Goal: Browse casually: Explore the website without a specific task or goal

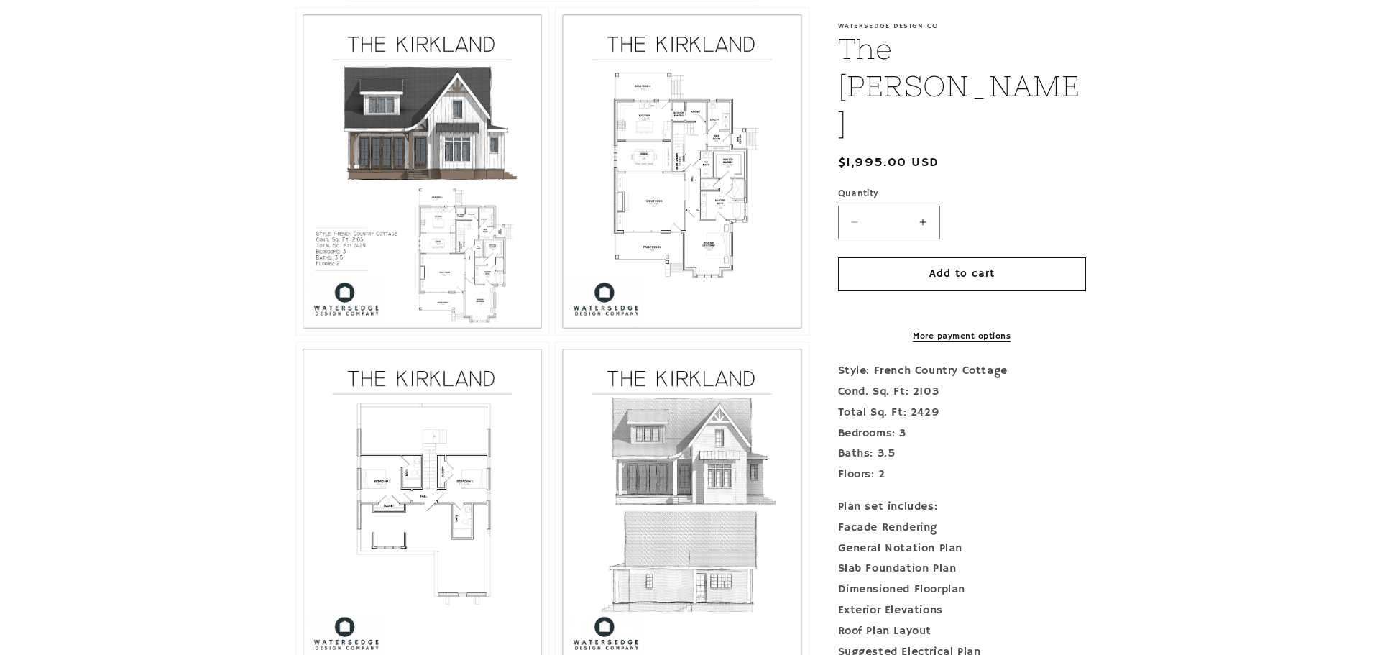
scroll to position [863, 0]
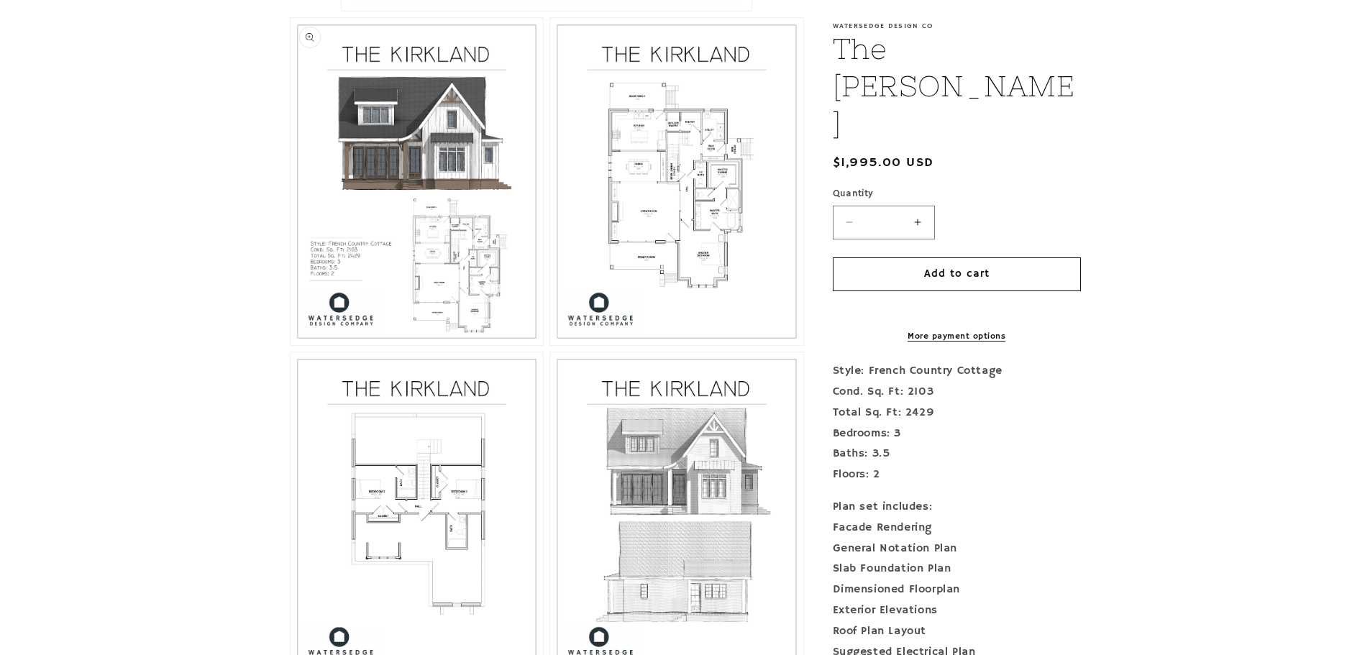
click at [290, 345] on button "Open media 2 in modal" at bounding box center [290, 345] width 0 height 0
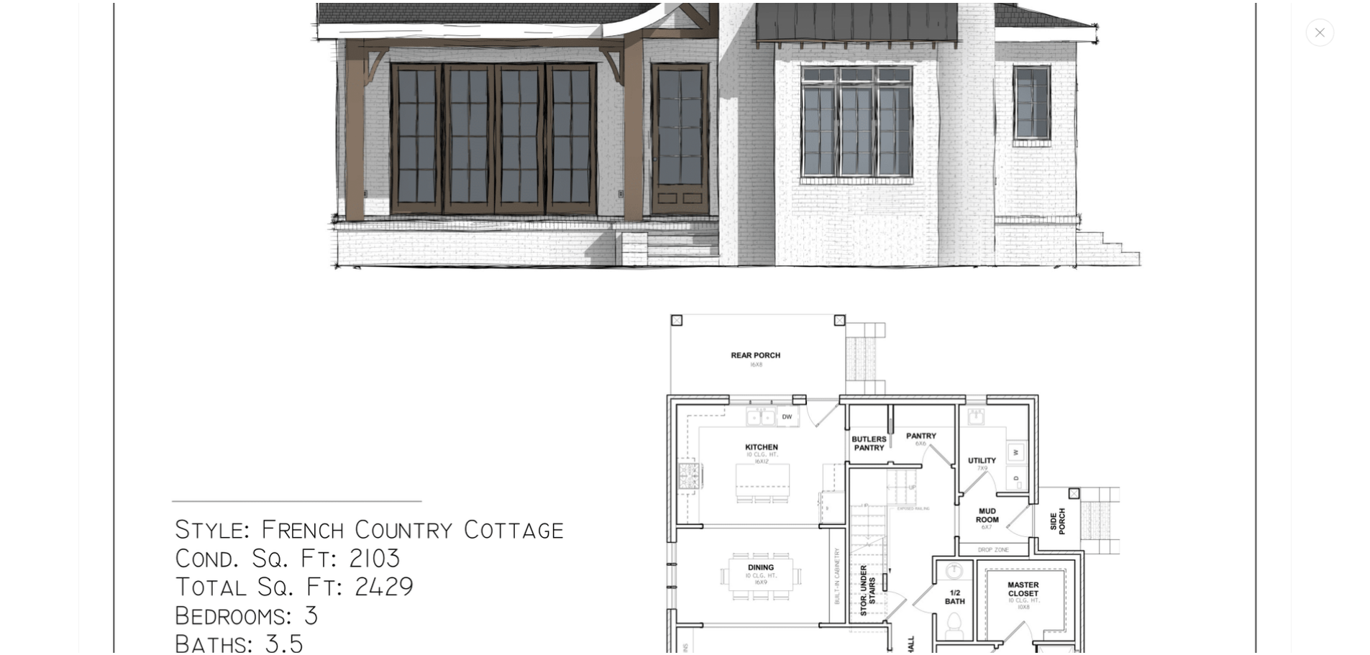
scroll to position [0, 0]
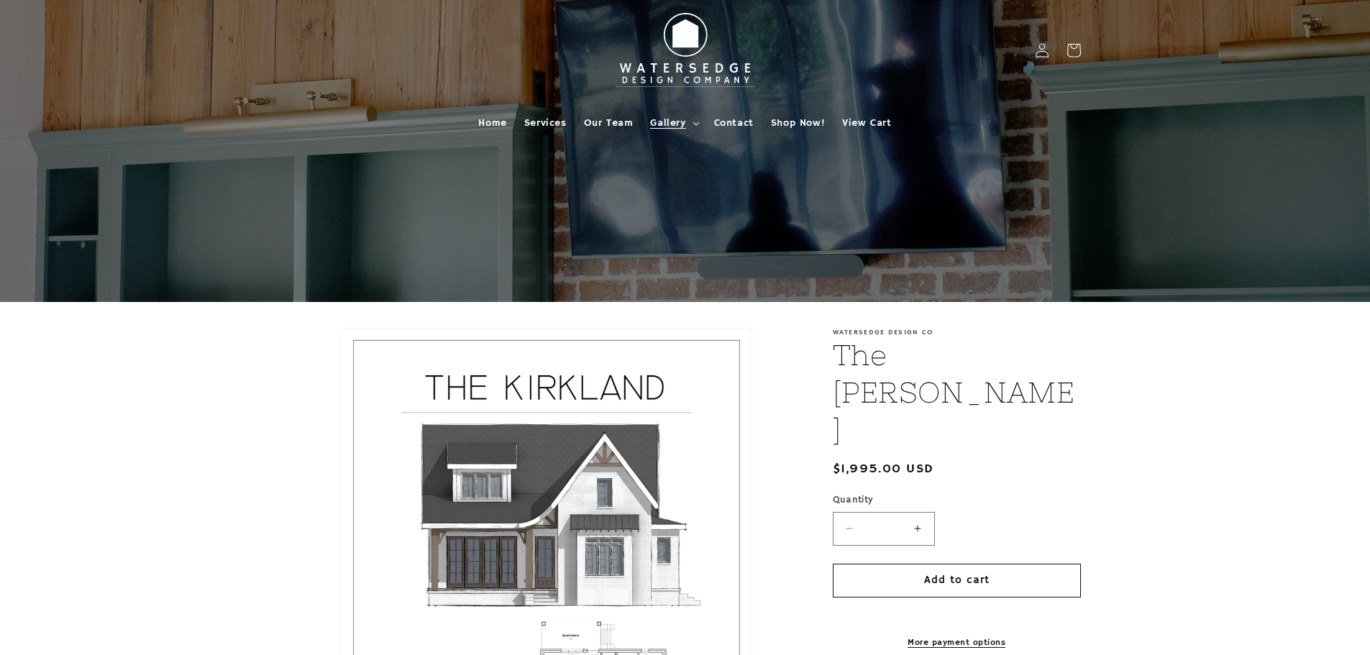
click at [669, 123] on span "Gallery" at bounding box center [667, 122] width 35 height 13
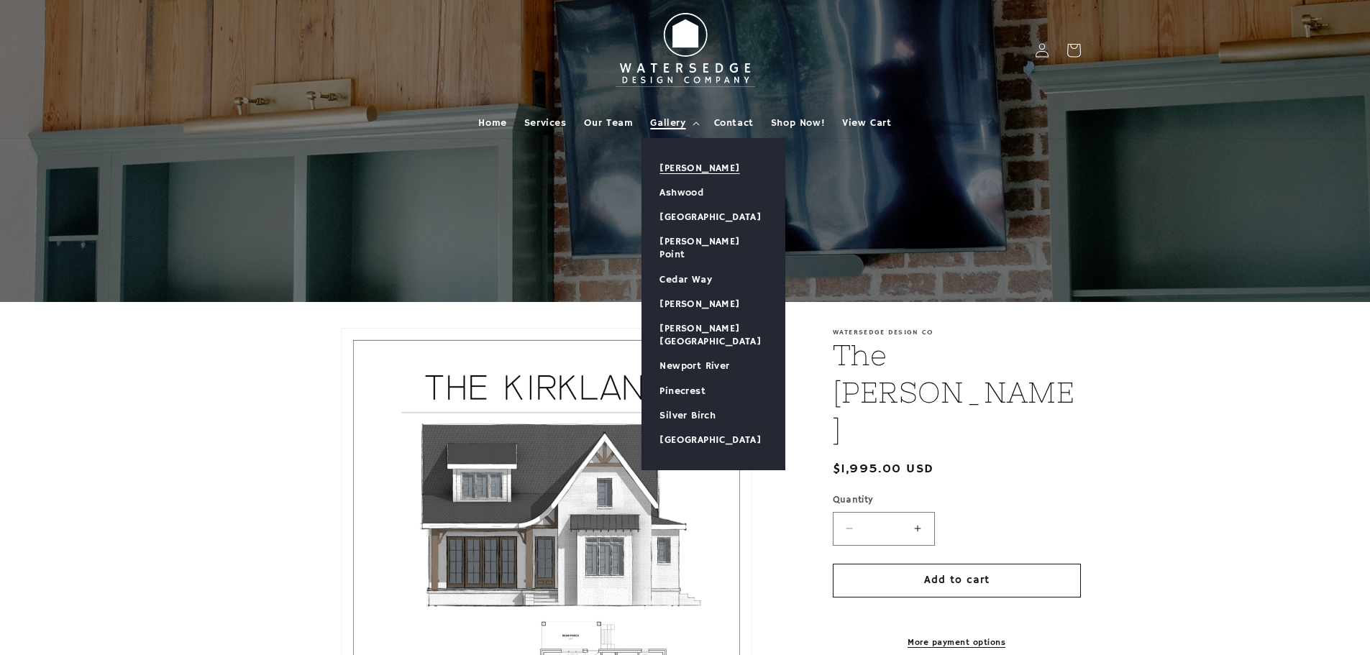
click at [697, 165] on link "[PERSON_NAME]" at bounding box center [713, 168] width 142 height 24
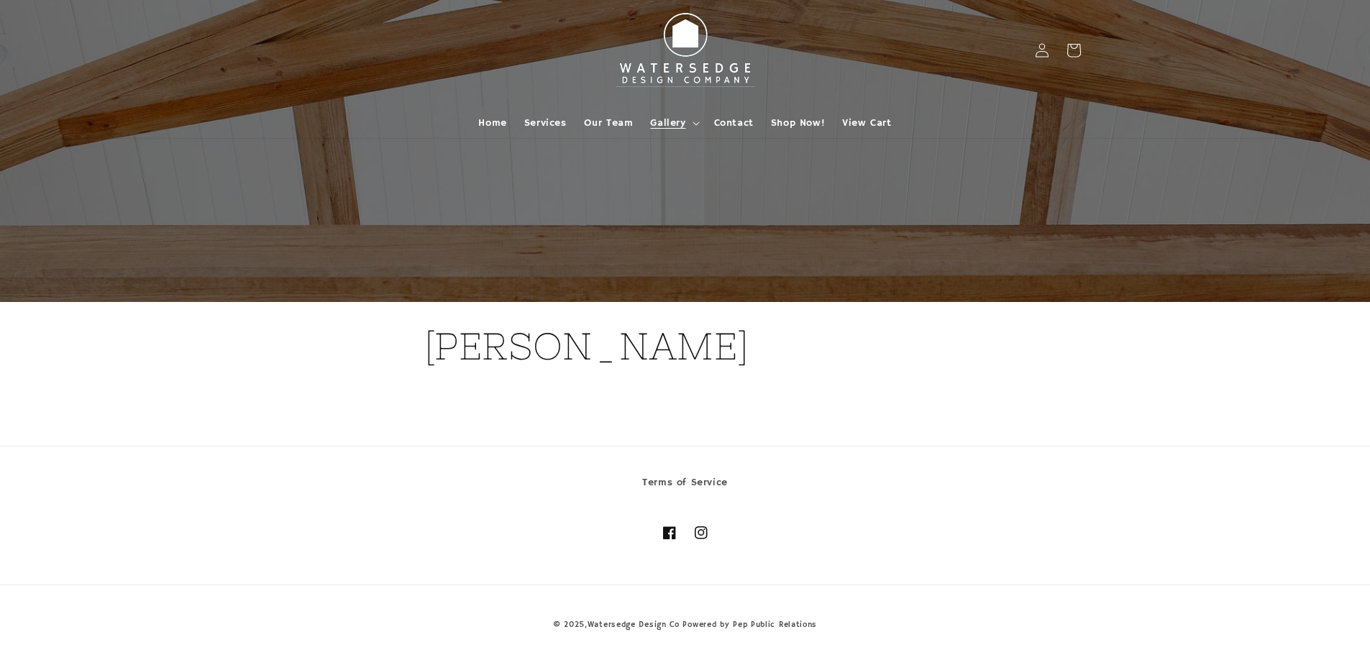
scroll to position [3, 0]
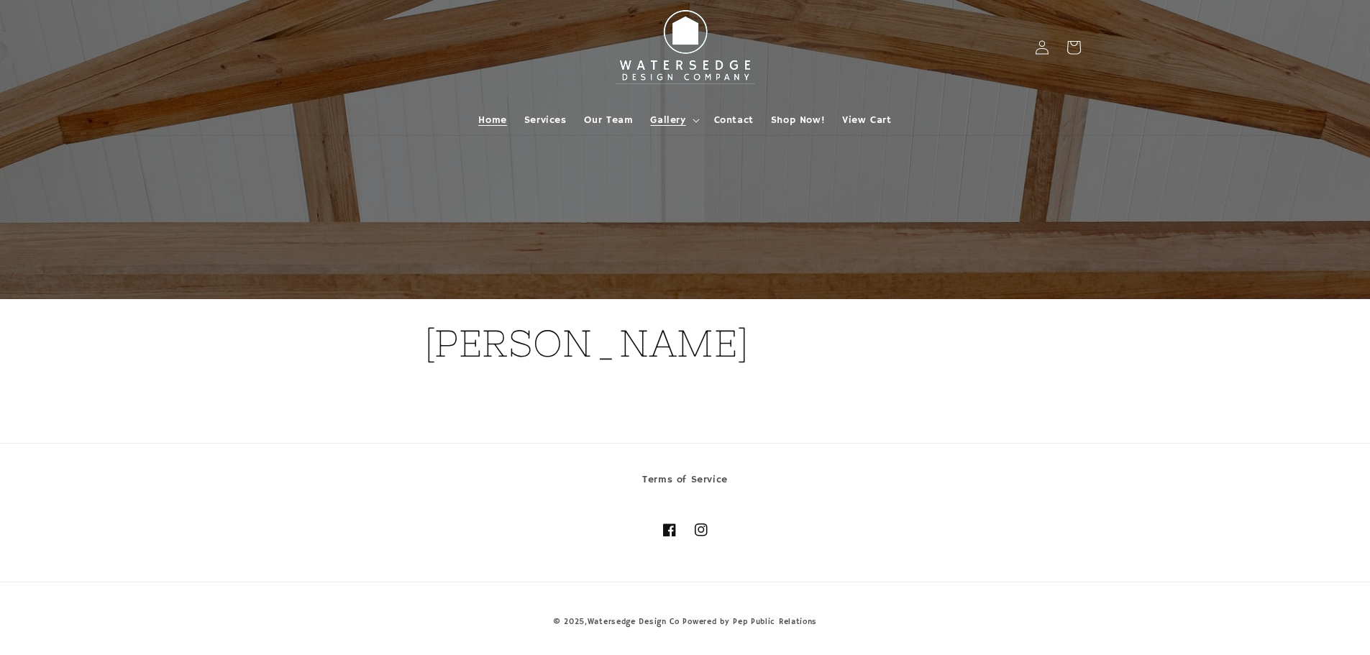
click at [482, 118] on span "Home" at bounding box center [492, 120] width 28 height 13
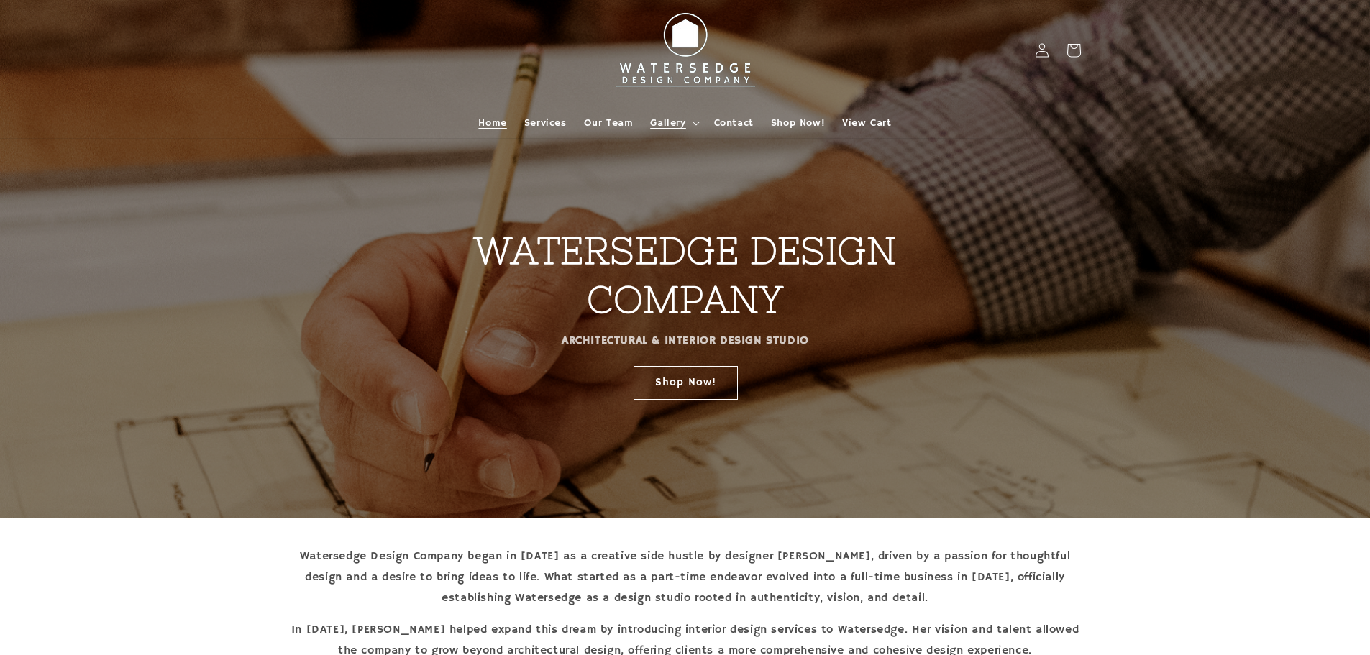
click at [667, 119] on span "Gallery" at bounding box center [667, 122] width 35 height 13
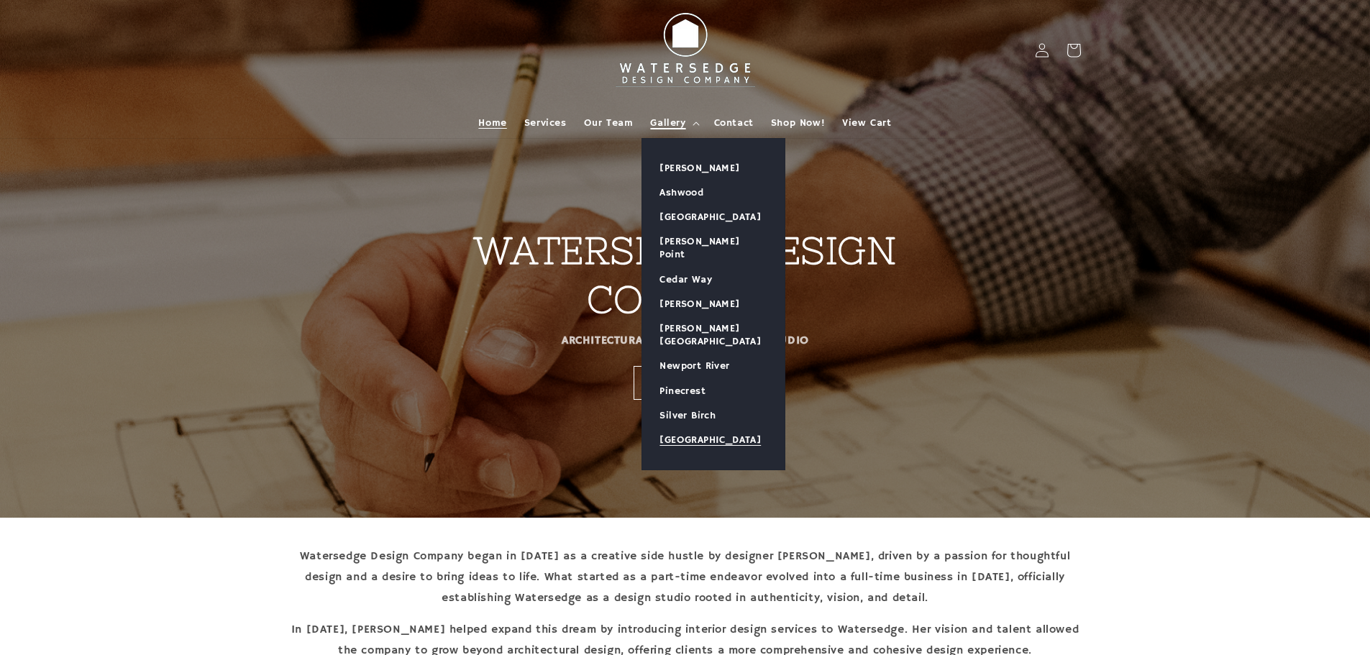
click at [690, 428] on link "[GEOGRAPHIC_DATA]" at bounding box center [713, 440] width 142 height 24
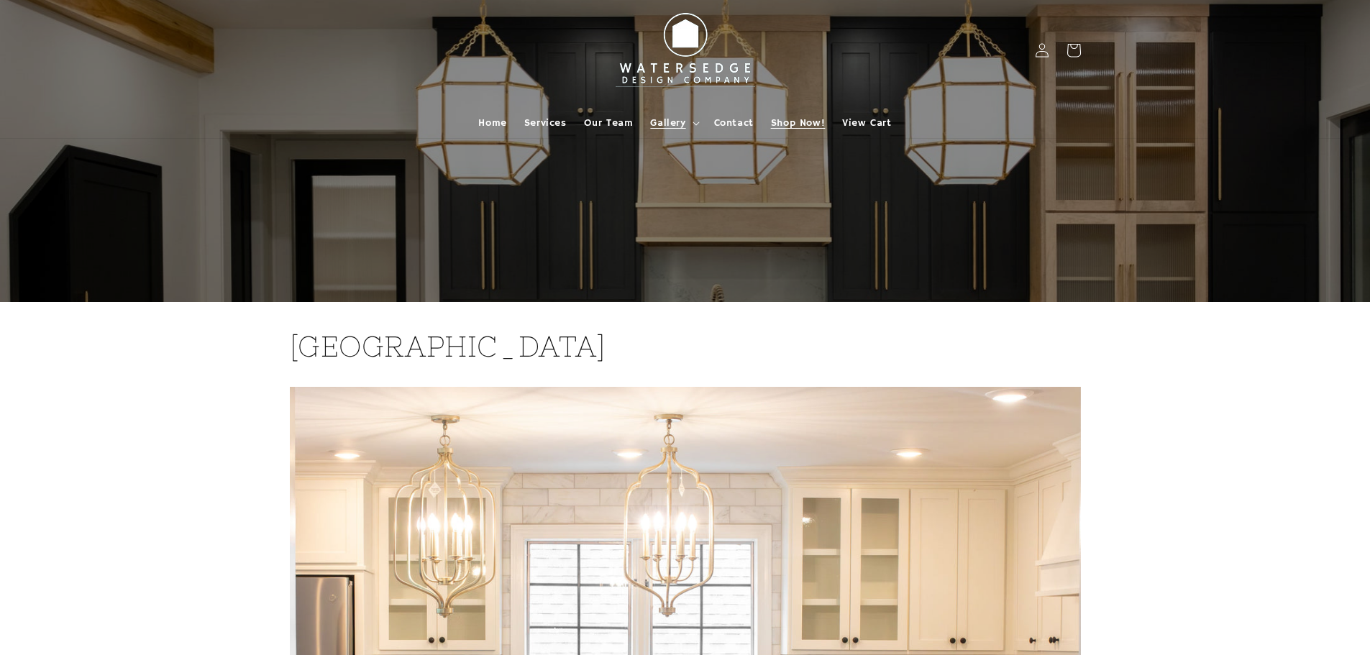
click at [804, 123] on span "Shop Now!" at bounding box center [798, 122] width 54 height 13
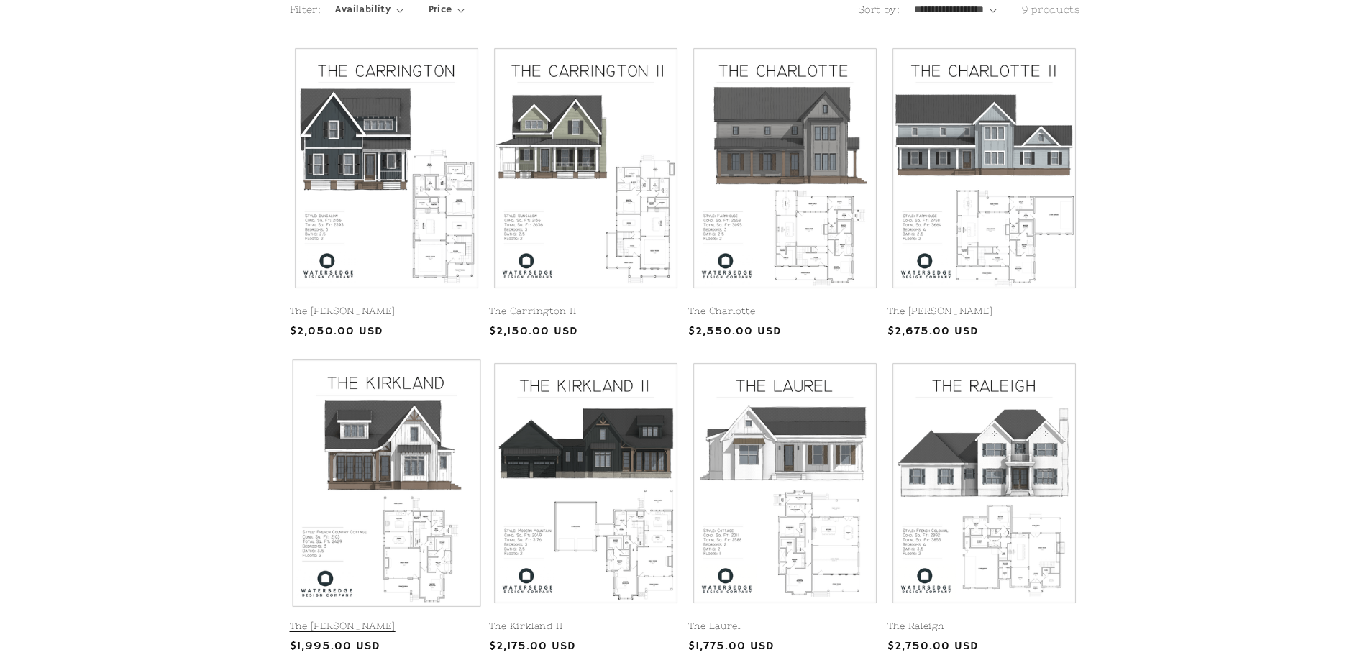
scroll to position [288, 0]
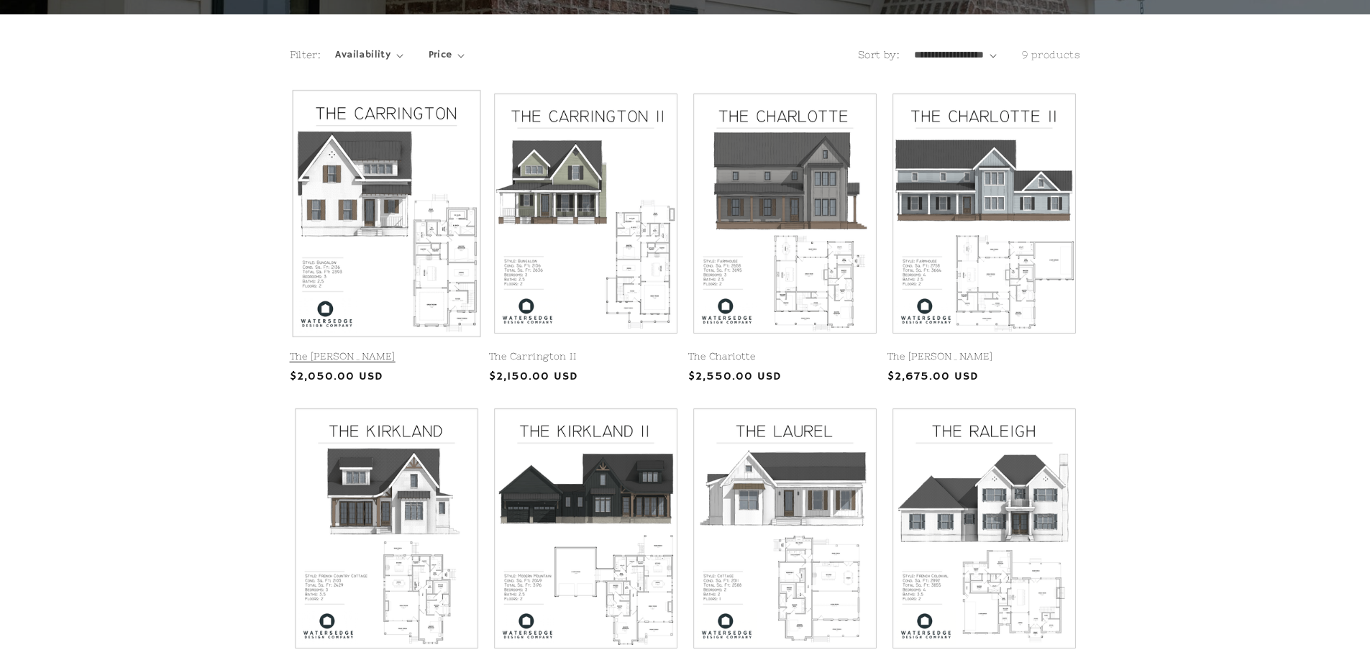
click at [426, 351] on link "The Carrington" at bounding box center [386, 357] width 193 height 12
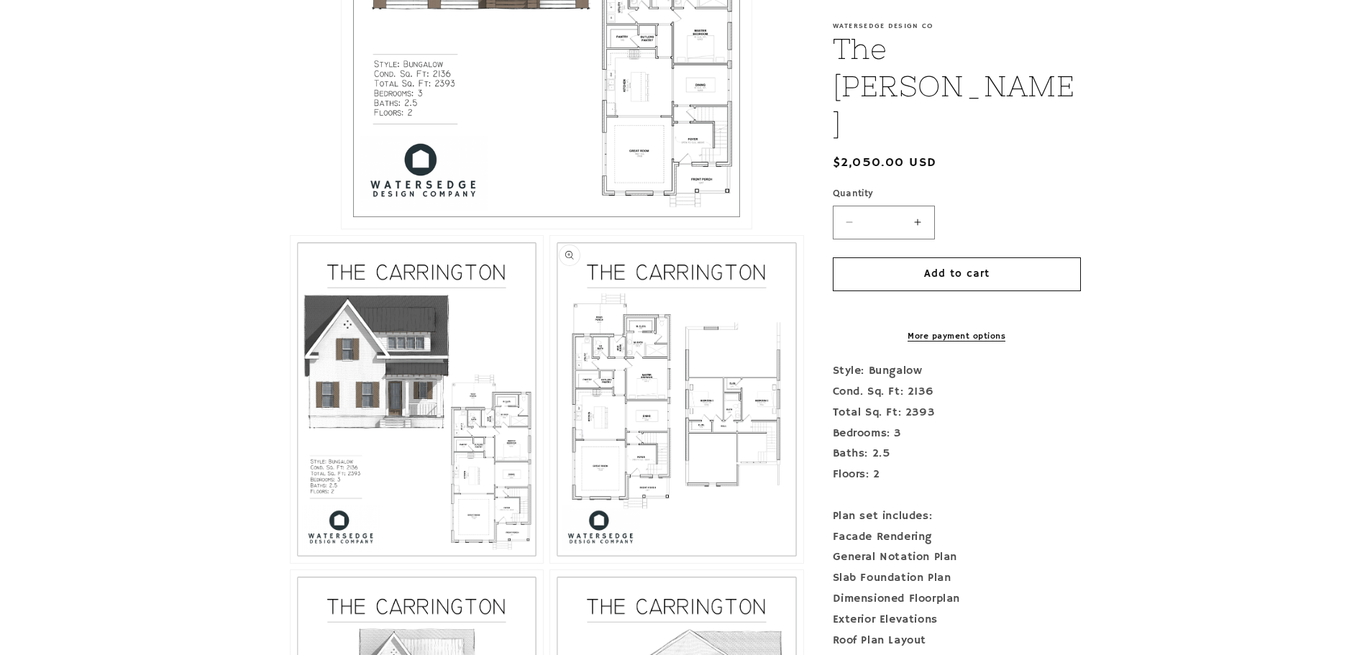
scroll to position [575, 0]
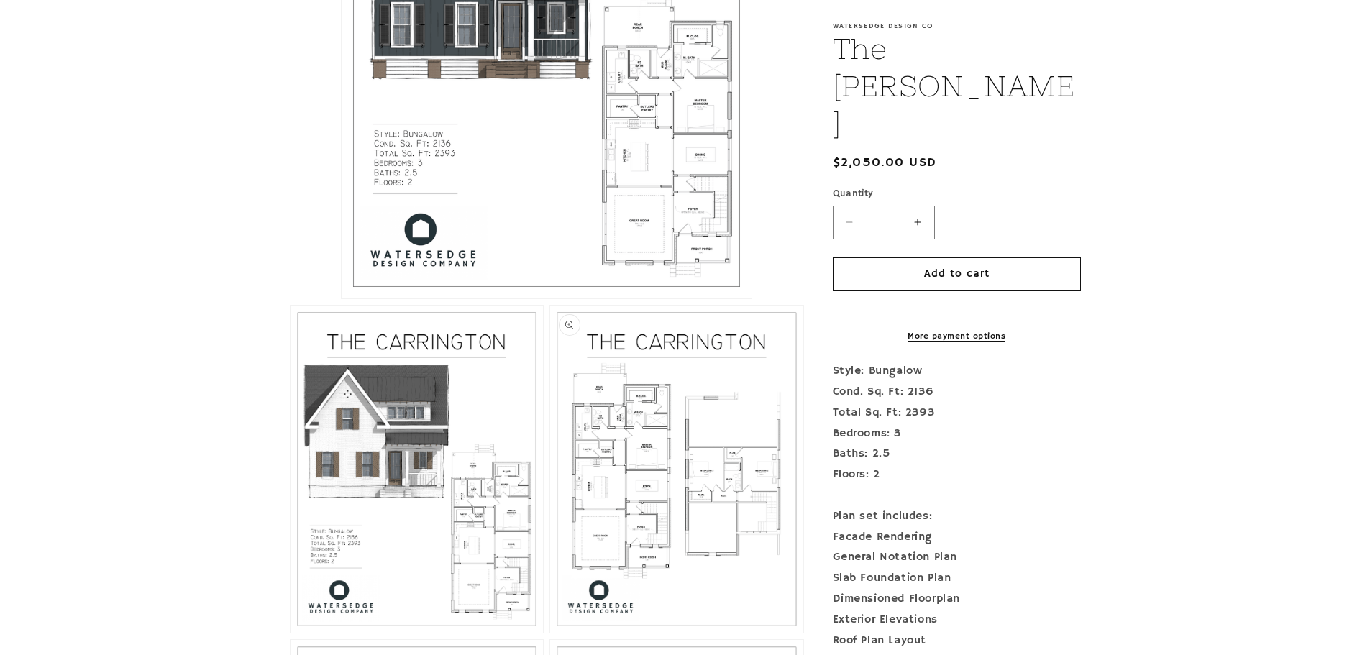
click at [550, 633] on button "Open media 3 in modal" at bounding box center [550, 633] width 0 height 0
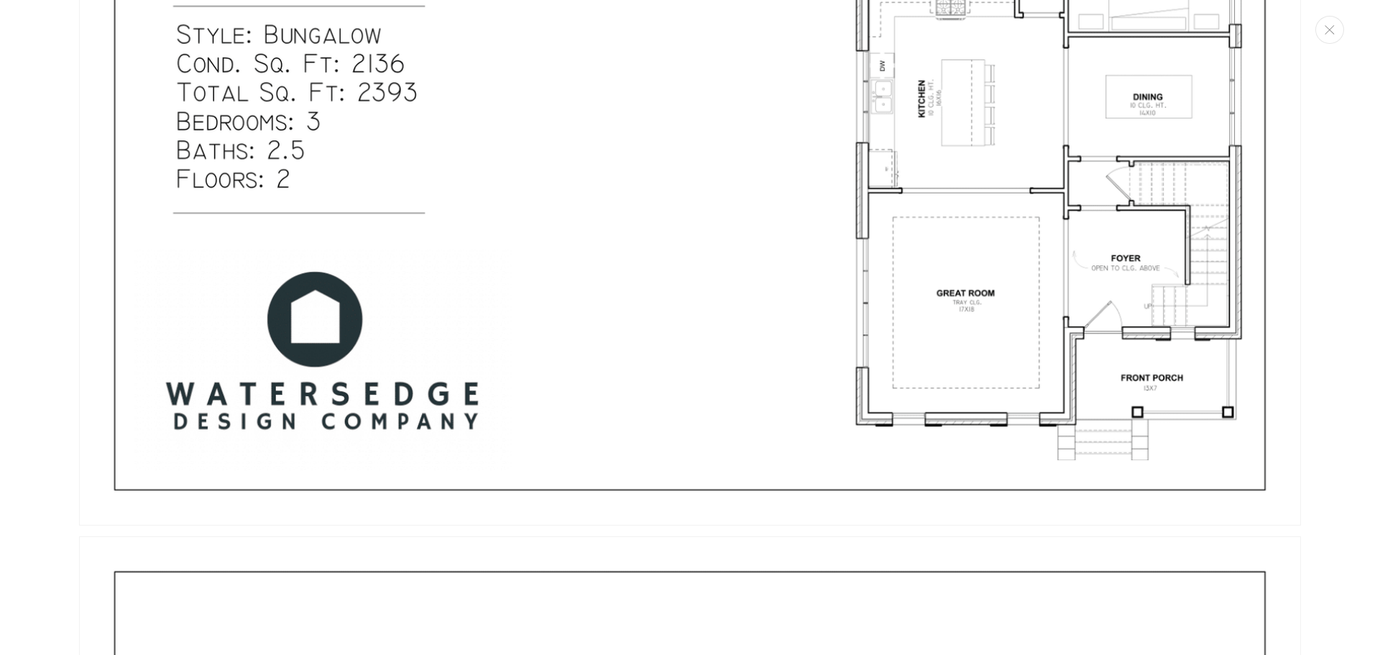
scroll to position [2648, 0]
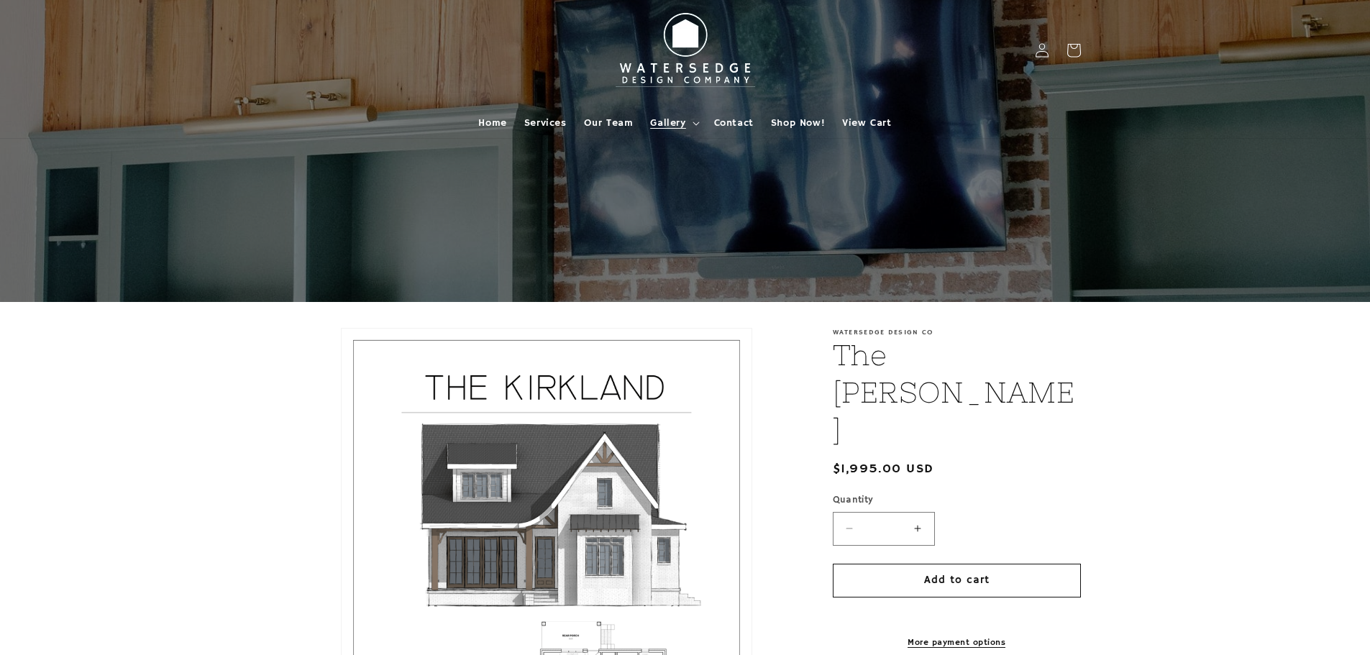
click at [675, 120] on span "Gallery" at bounding box center [667, 122] width 35 height 13
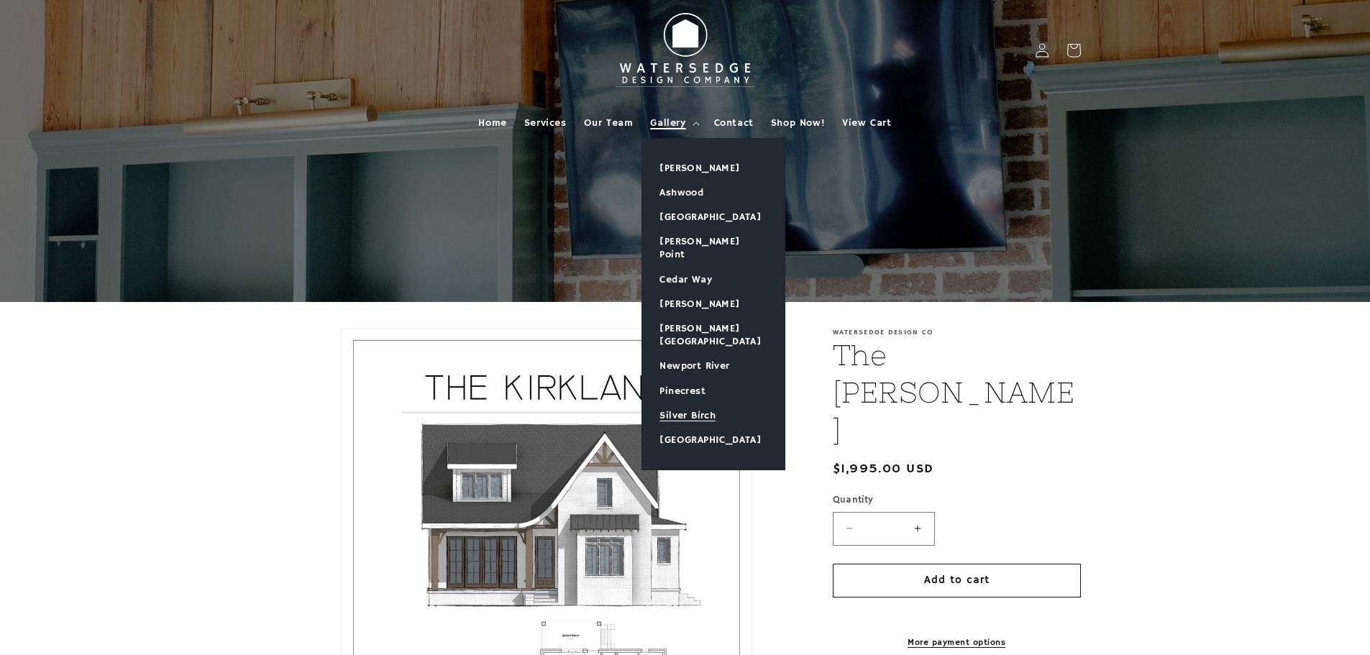
click link "Silver Birch"
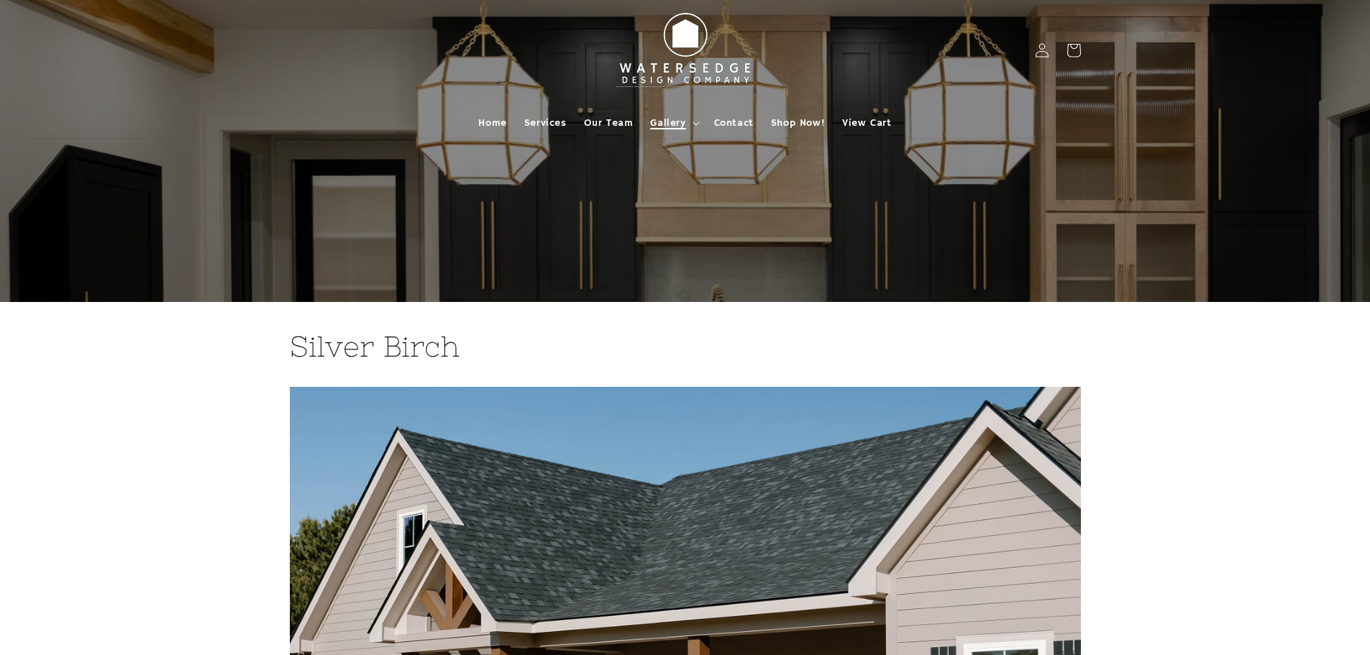
click at [662, 124] on span "Gallery" at bounding box center [667, 122] width 35 height 13
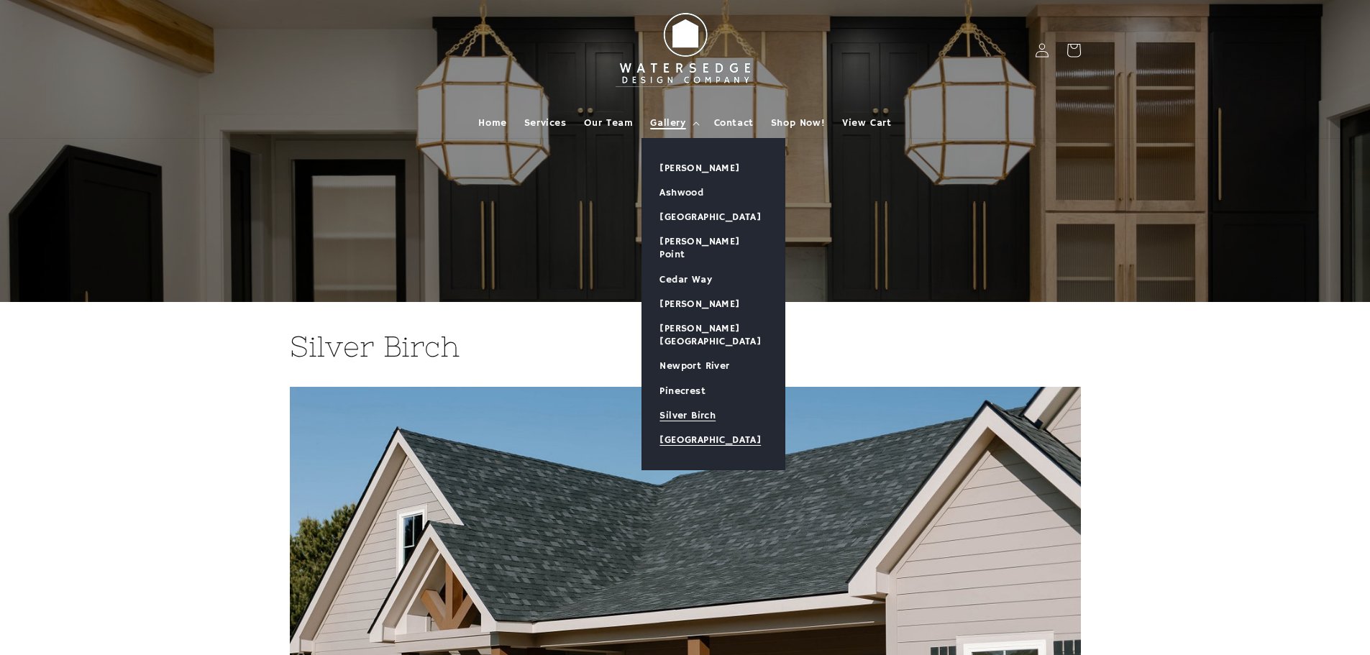
click at [682, 428] on link "[GEOGRAPHIC_DATA]" at bounding box center [713, 440] width 142 height 24
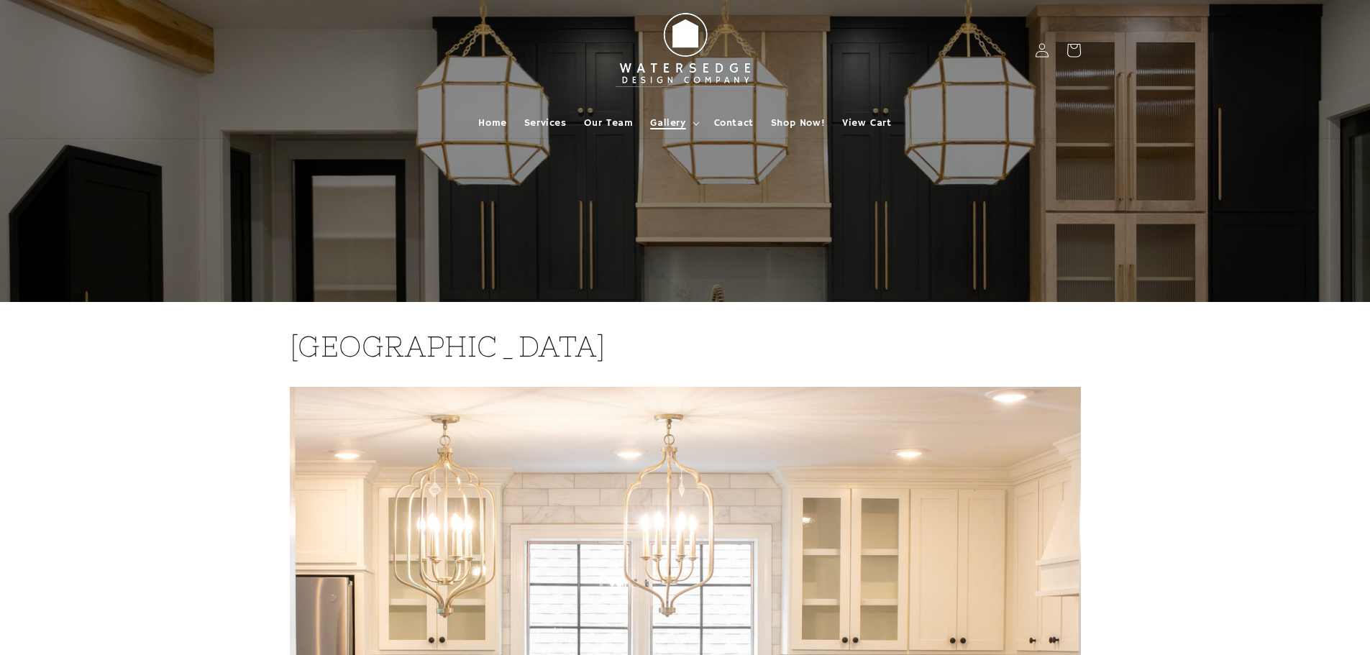
click at [664, 124] on span "Gallery" at bounding box center [667, 122] width 35 height 13
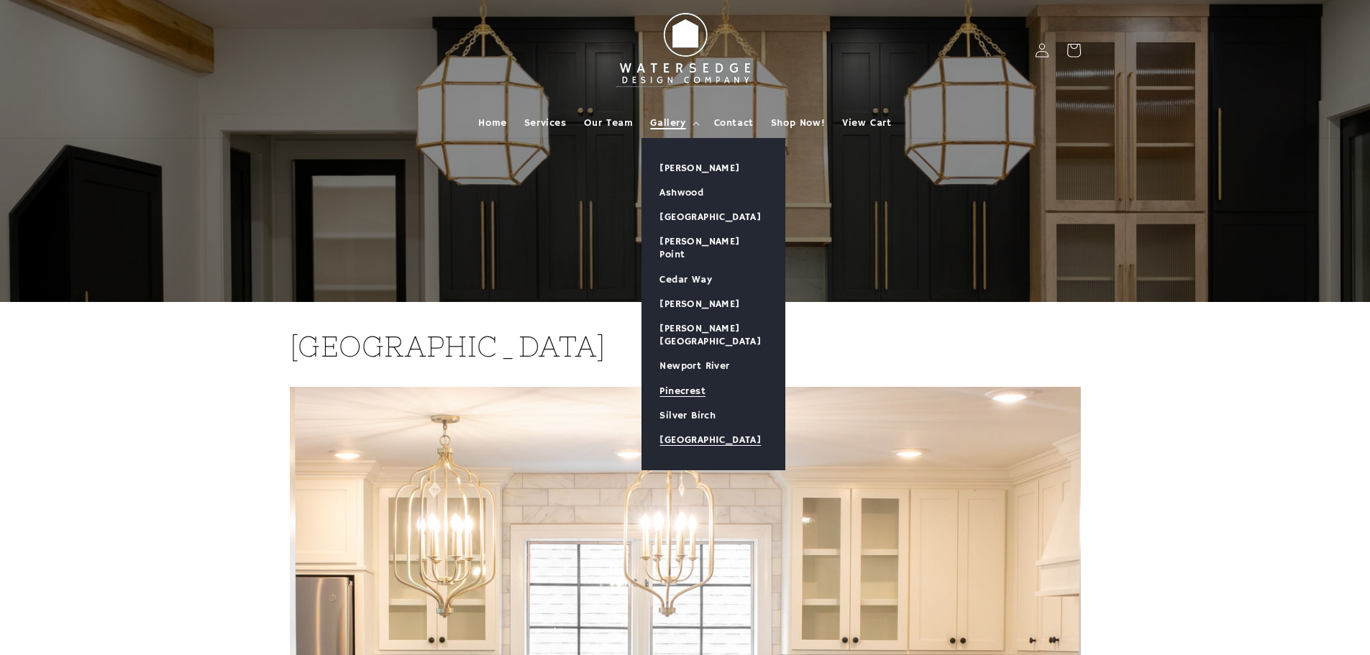
click at [682, 379] on link "Pinecrest" at bounding box center [713, 391] width 142 height 24
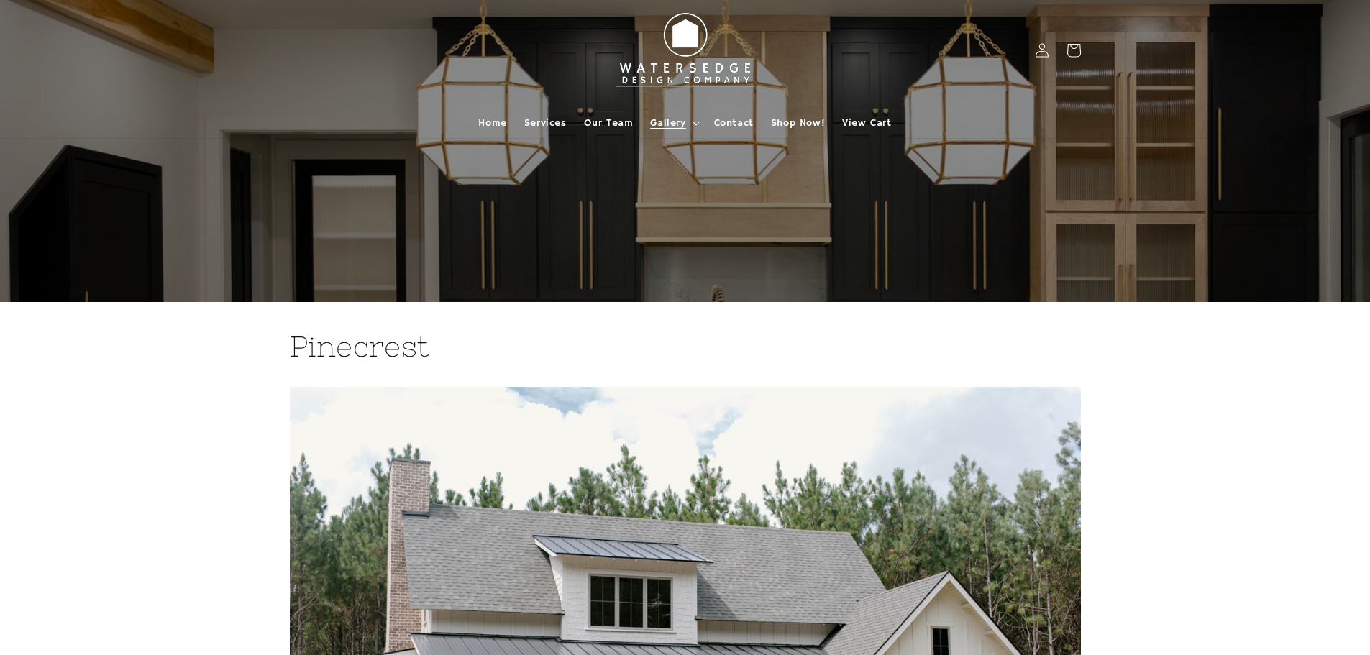
click at [672, 122] on span "Gallery" at bounding box center [667, 122] width 35 height 13
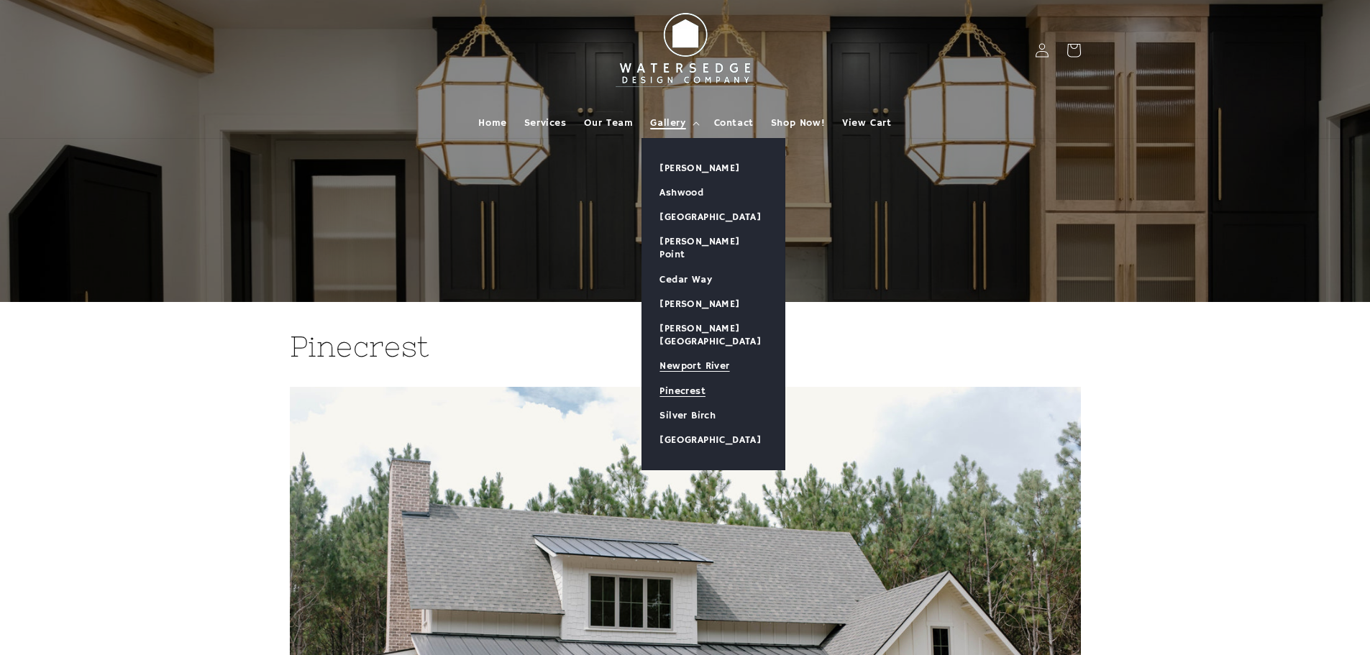
click at [695, 354] on link "Newport River" at bounding box center [713, 366] width 142 height 24
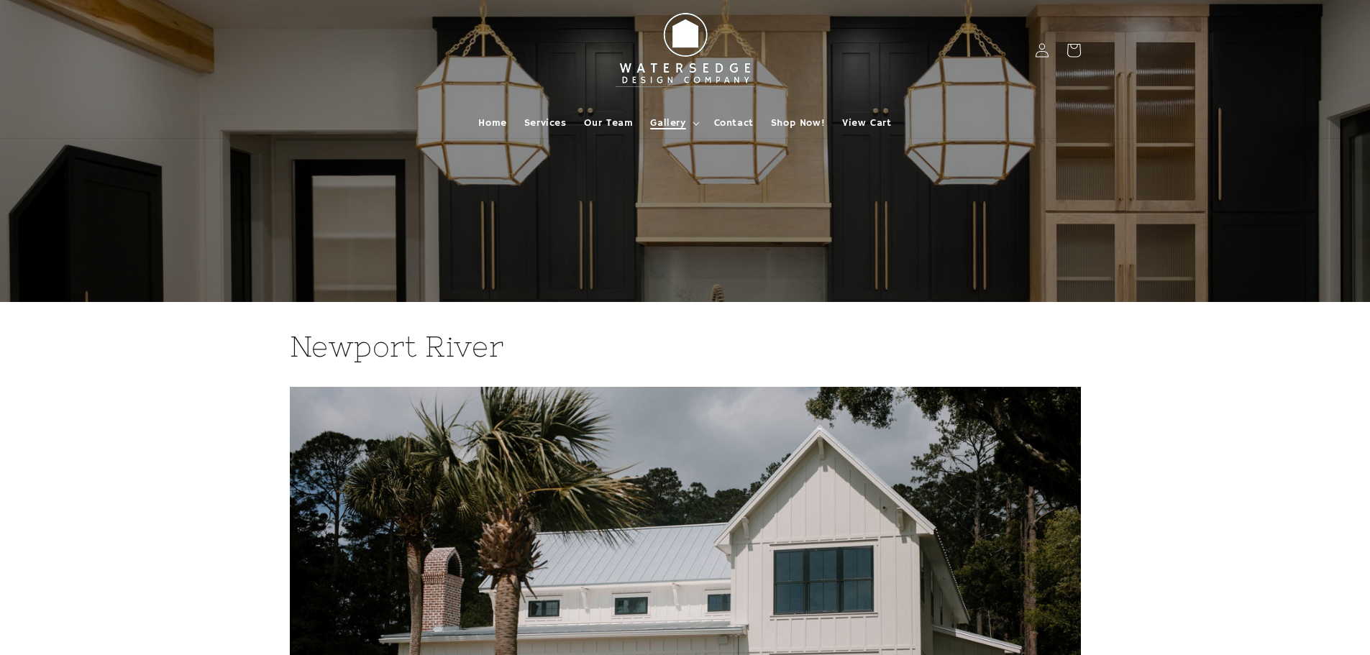
click at [666, 124] on span "Gallery" at bounding box center [667, 122] width 35 height 13
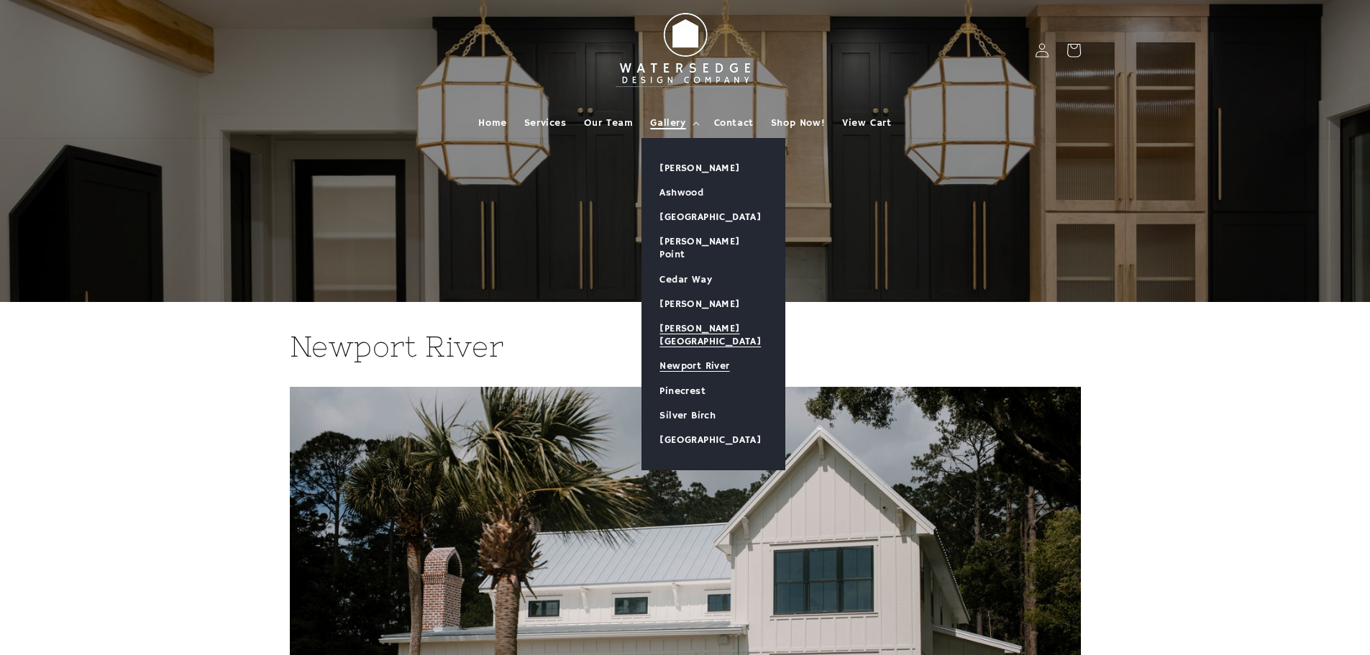
click at [698, 316] on link "[PERSON_NAME][GEOGRAPHIC_DATA]" at bounding box center [713, 334] width 142 height 37
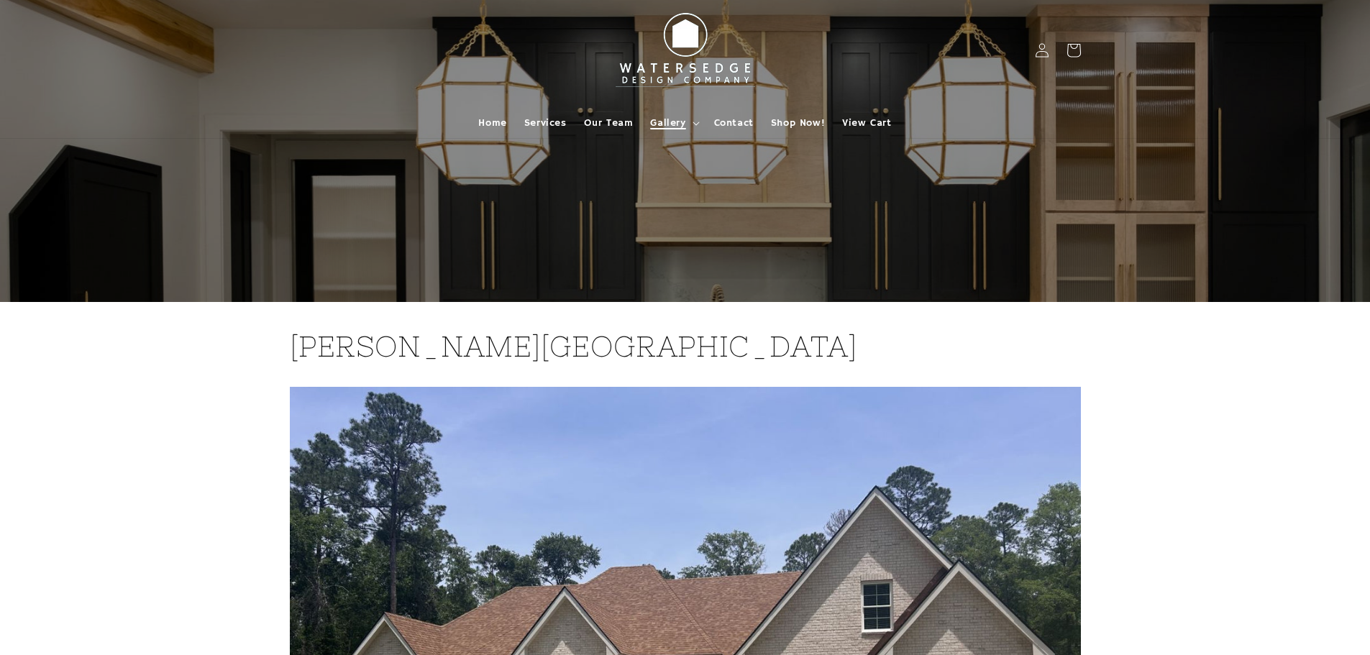
click at [665, 118] on span "Gallery" at bounding box center [667, 122] width 35 height 13
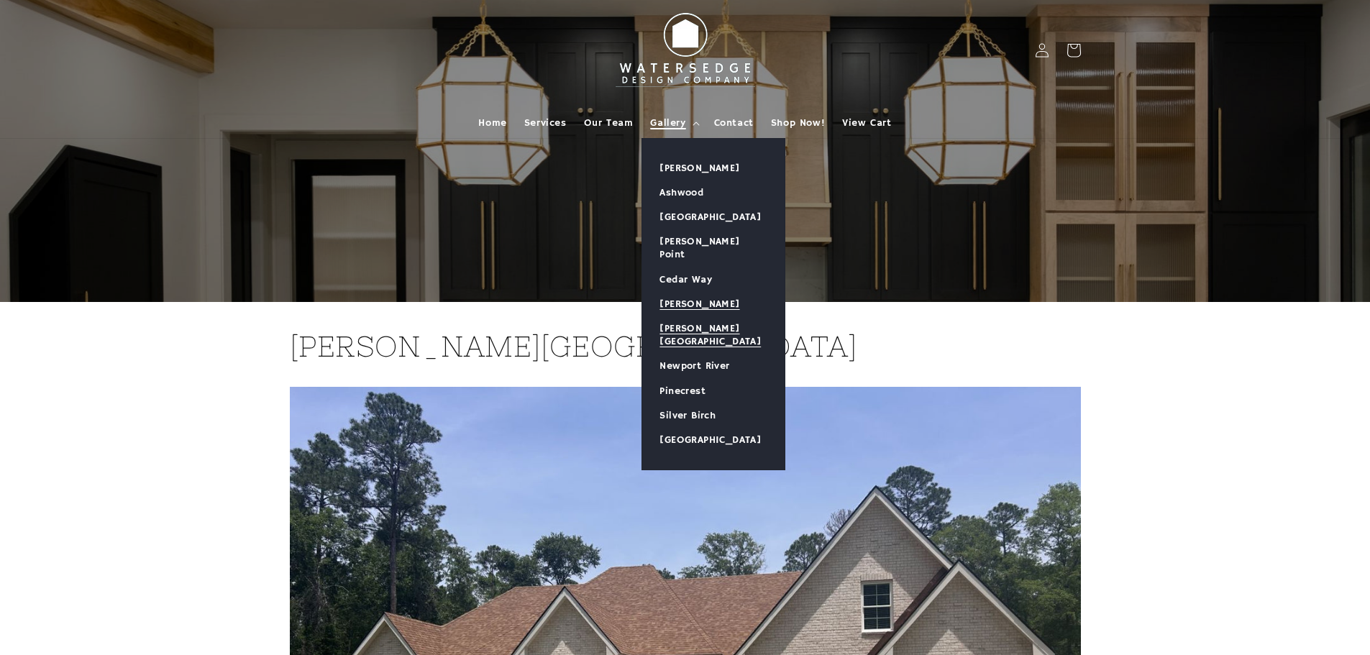
click at [697, 292] on link "[PERSON_NAME]" at bounding box center [713, 304] width 142 height 24
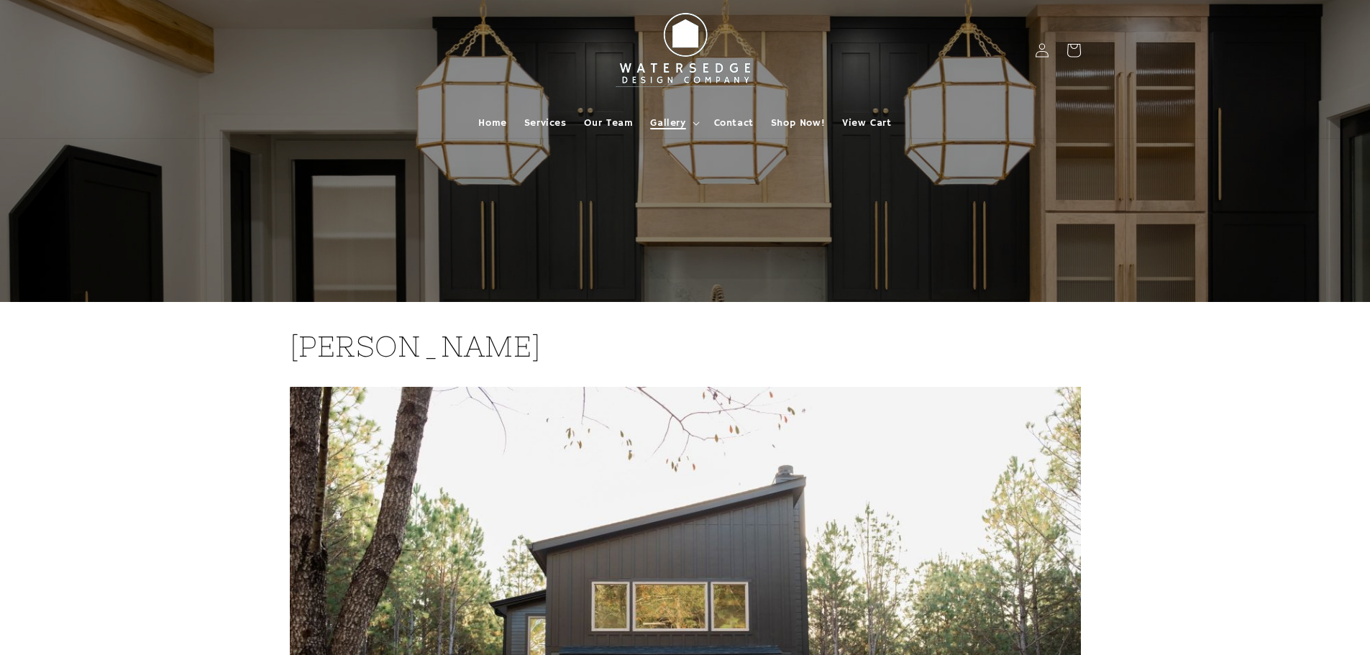
click at [676, 123] on span "Gallery" at bounding box center [667, 122] width 35 height 13
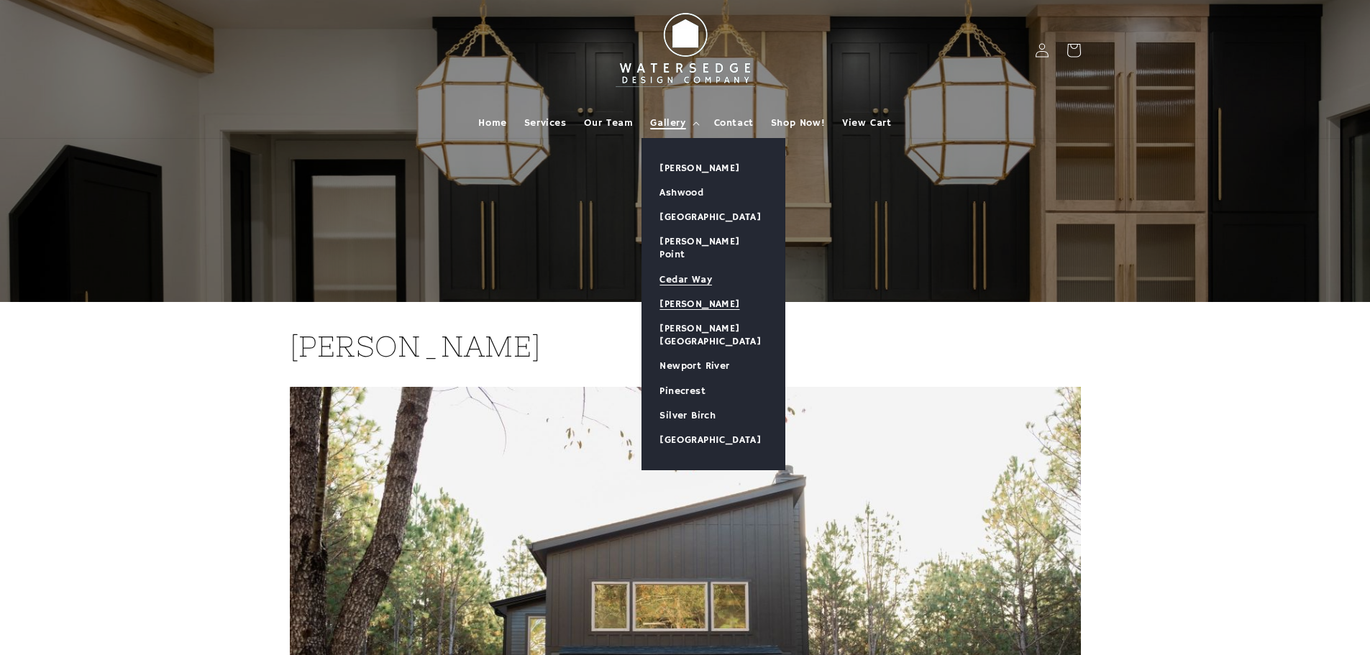
click at [698, 267] on link "Cedar Way" at bounding box center [713, 279] width 142 height 24
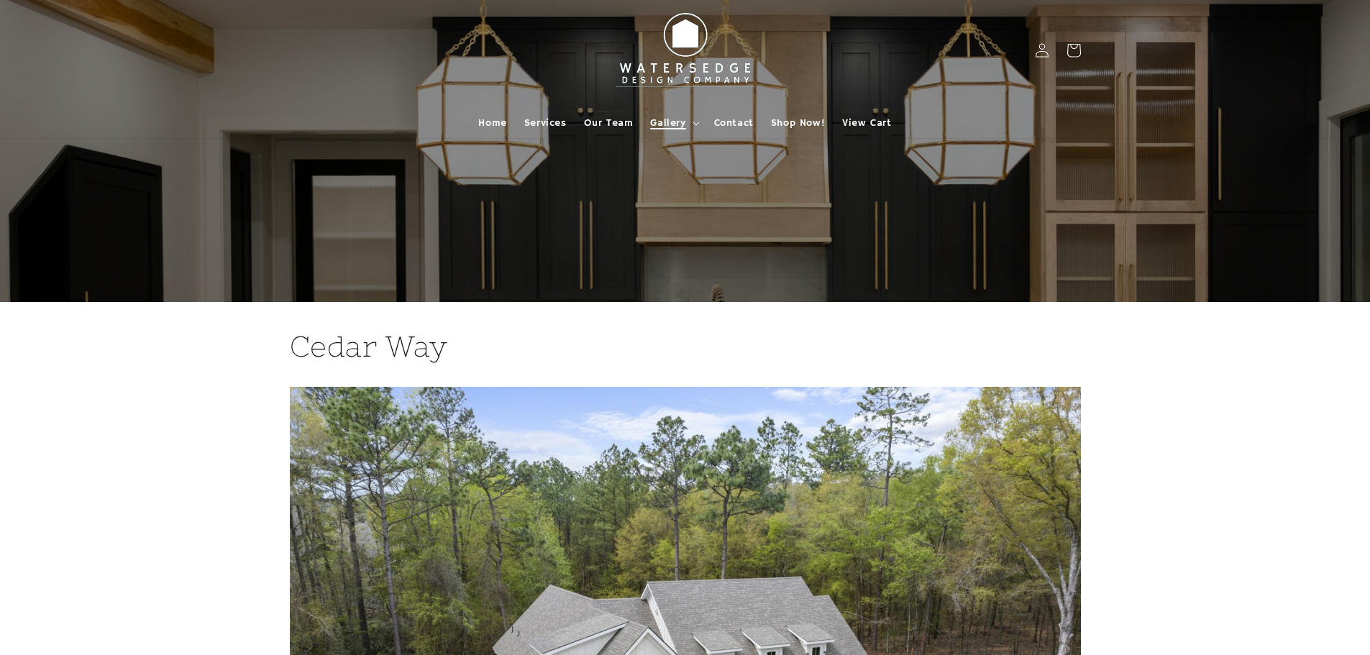
click at [668, 122] on span "Gallery" at bounding box center [667, 122] width 35 height 13
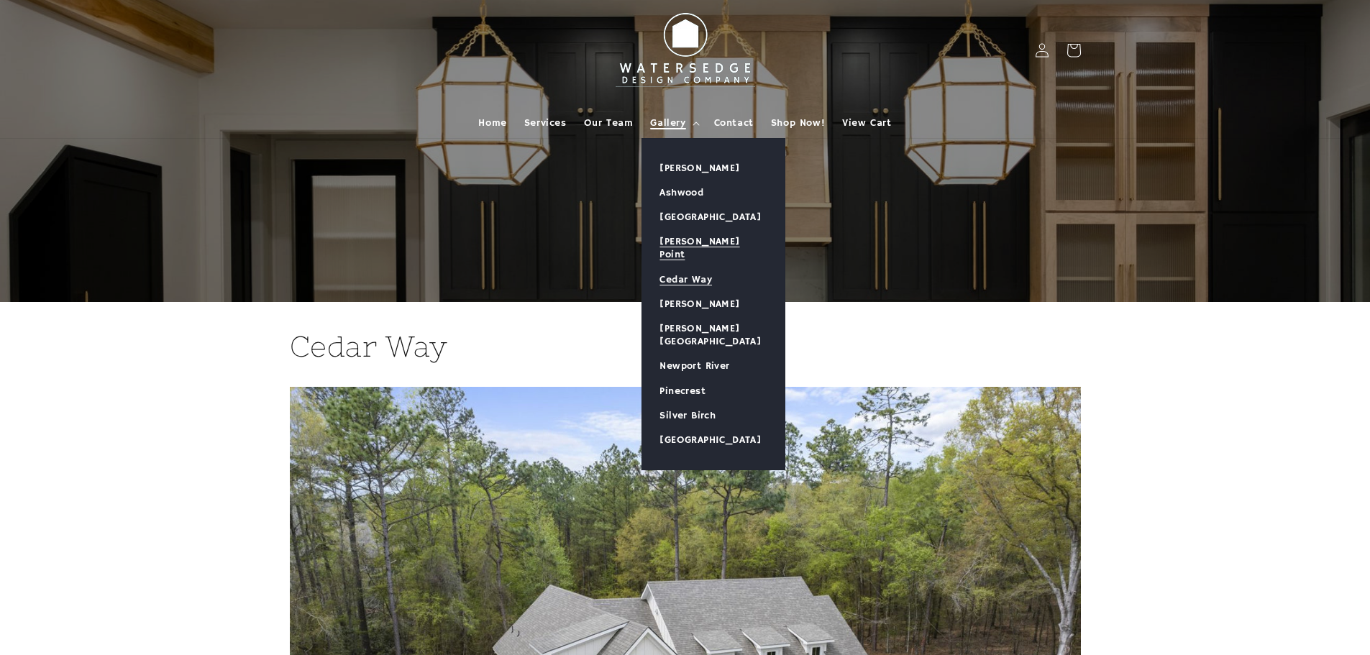
click at [688, 241] on link "[PERSON_NAME] Point" at bounding box center [713, 247] width 142 height 37
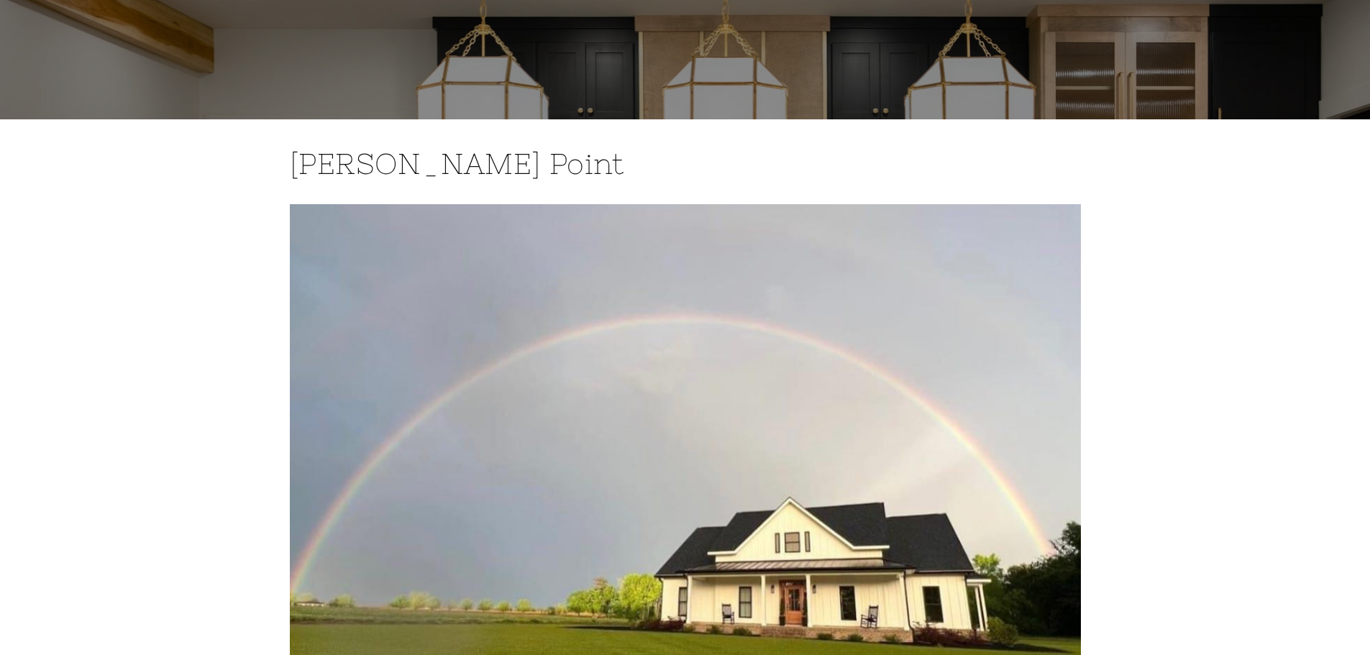
scroll to position [13, 0]
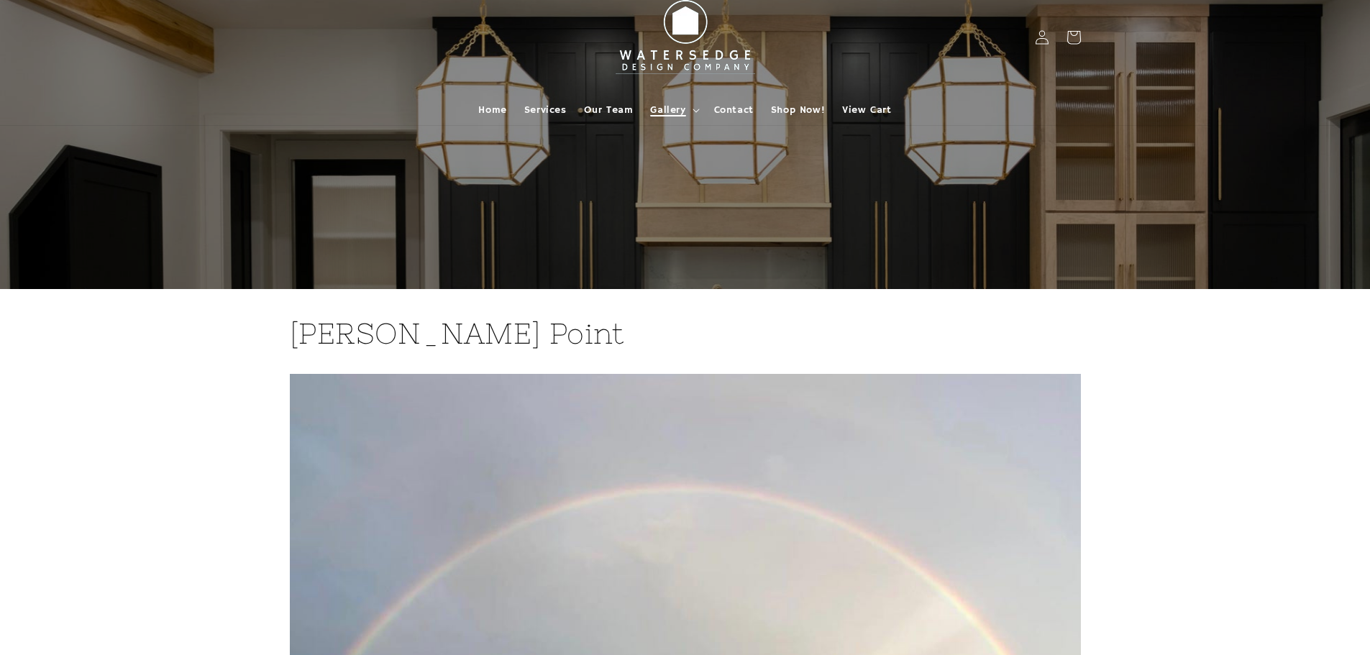
click at [667, 107] on span "Gallery" at bounding box center [667, 110] width 35 height 13
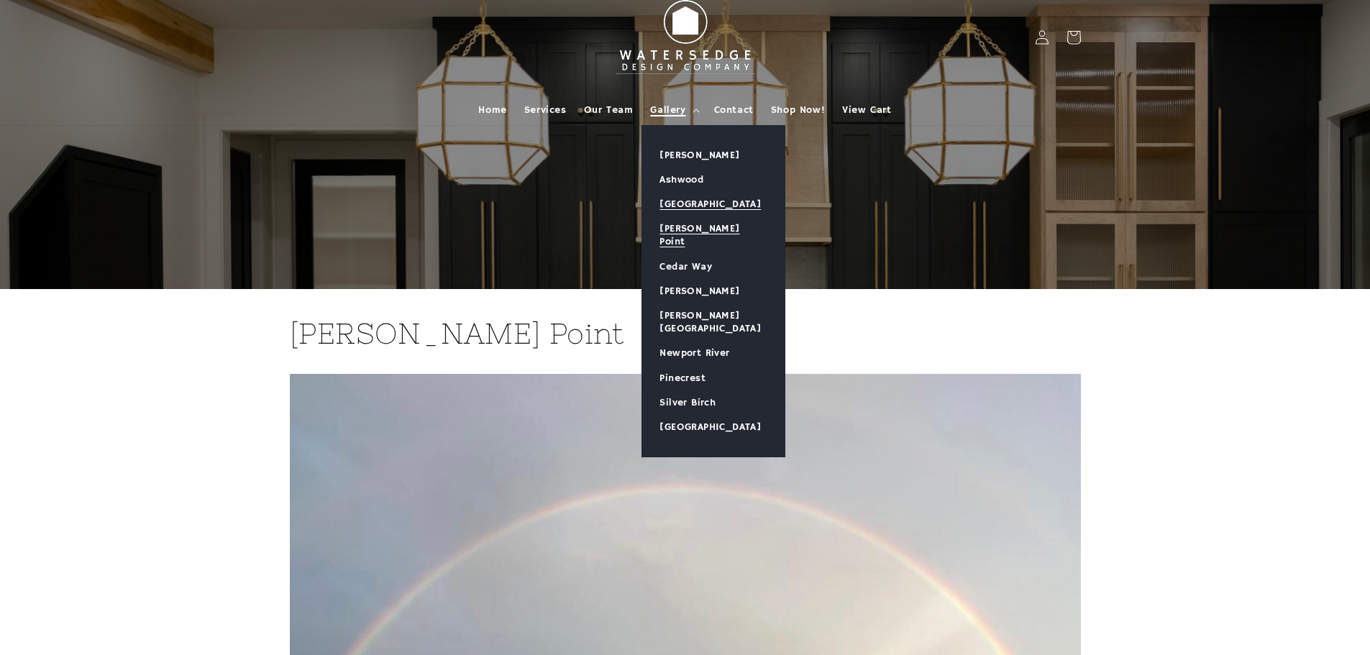
click at [690, 199] on link "[GEOGRAPHIC_DATA]" at bounding box center [713, 204] width 142 height 24
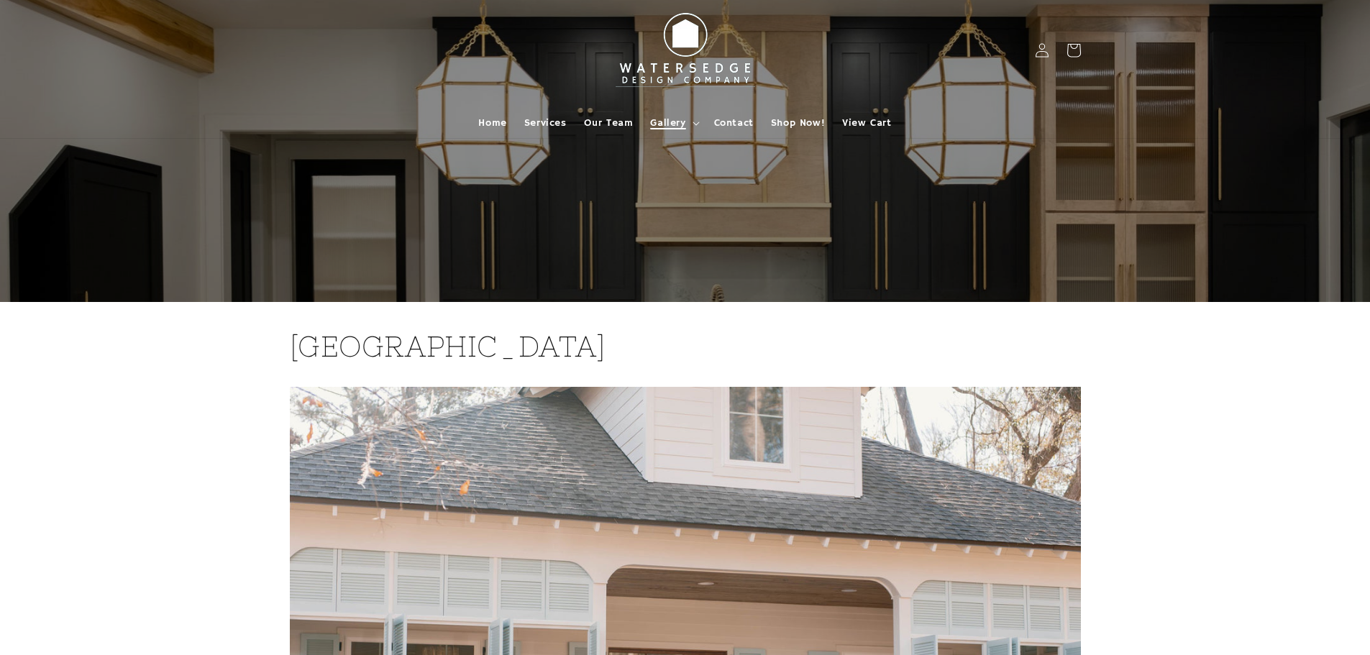
click at [669, 120] on span "Gallery" at bounding box center [667, 122] width 35 height 13
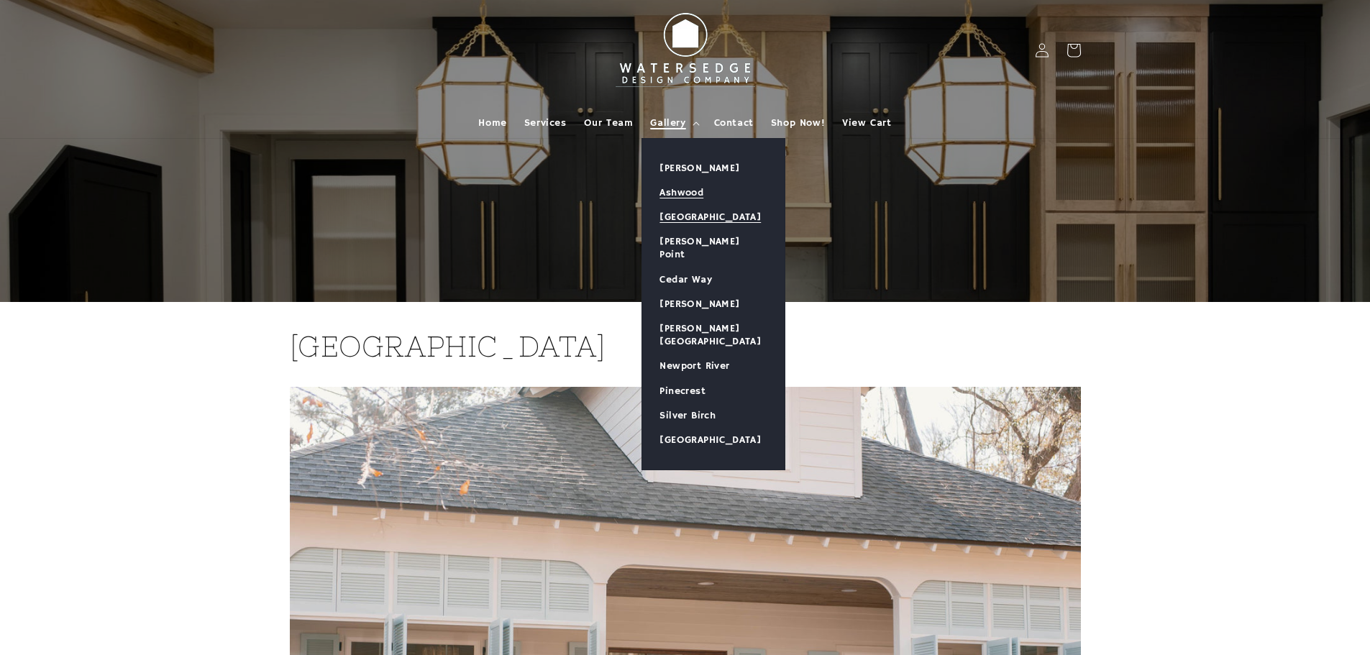
click at [684, 193] on link "Ashwood" at bounding box center [713, 192] width 142 height 24
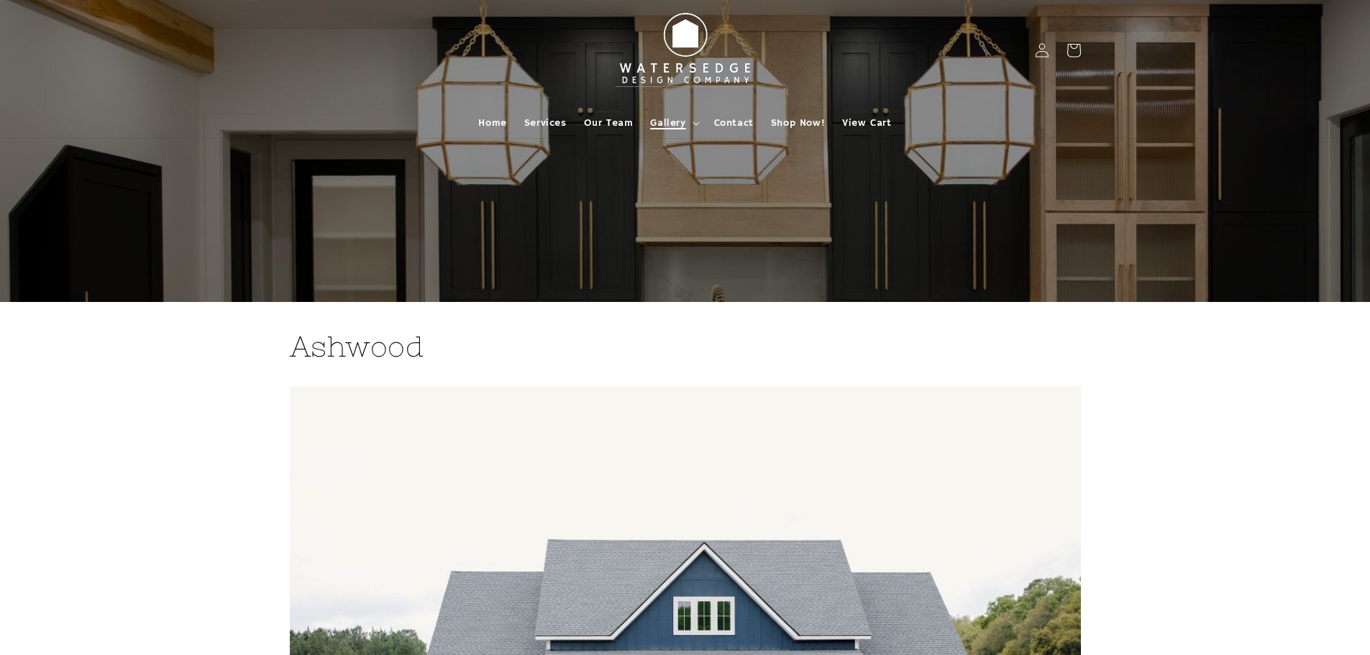
click at [672, 122] on span "Gallery" at bounding box center [667, 122] width 35 height 13
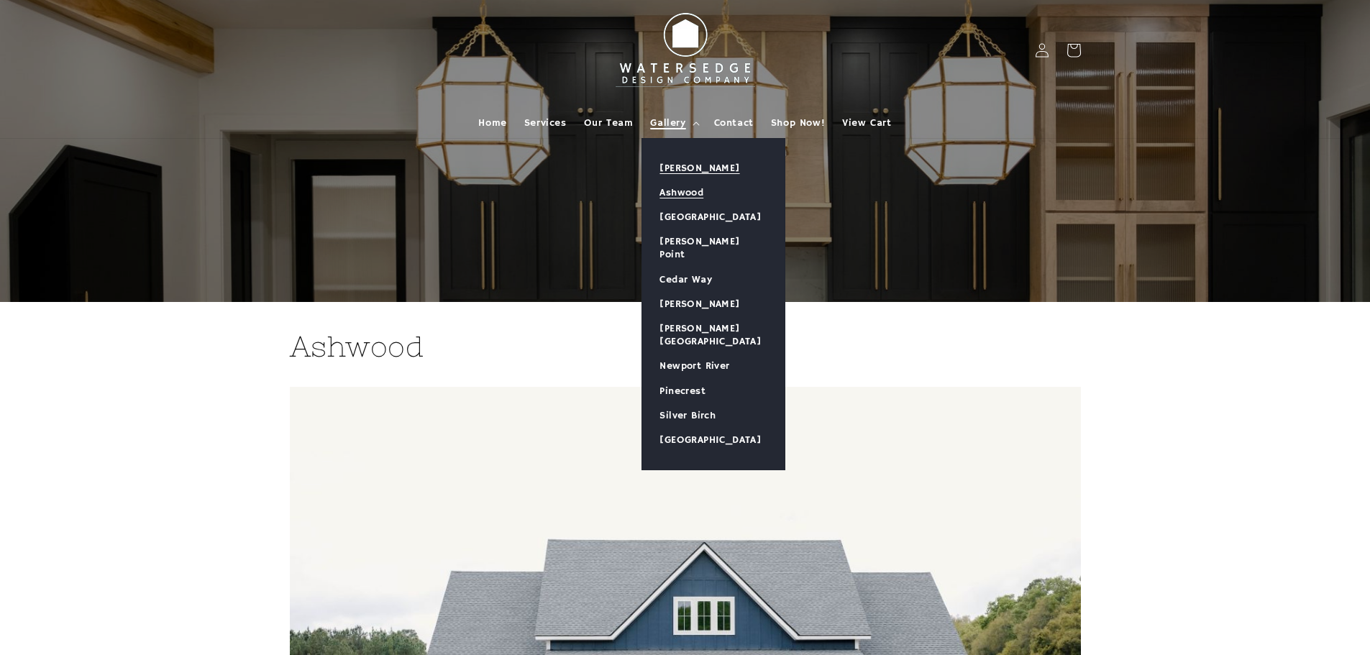
click at [679, 168] on link "[PERSON_NAME]" at bounding box center [713, 168] width 142 height 24
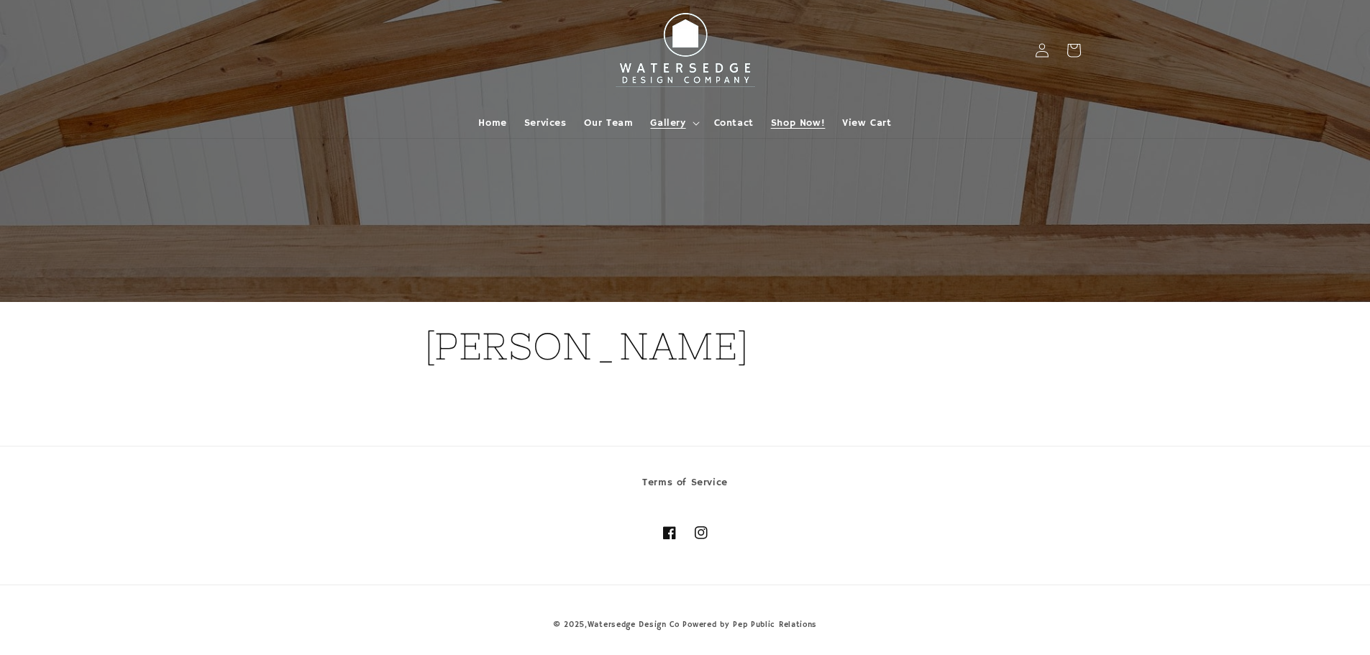
click at [789, 119] on span "Shop Now!" at bounding box center [798, 122] width 54 height 13
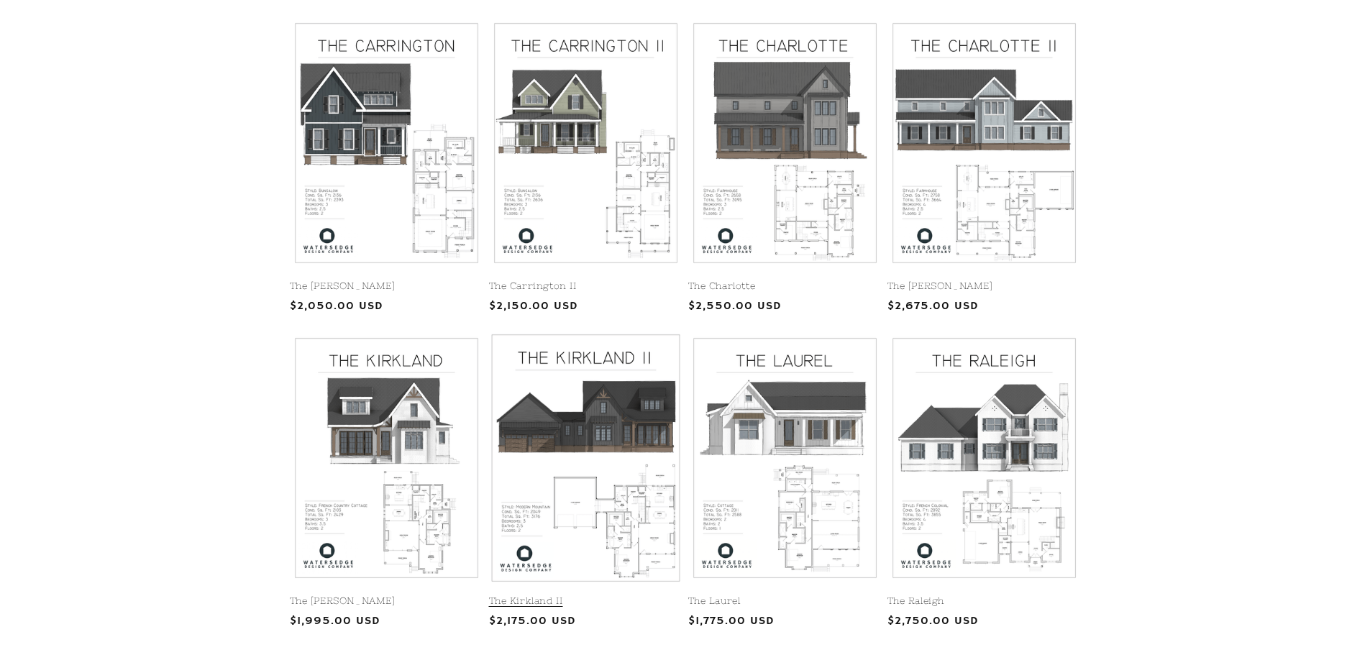
scroll to position [359, 0]
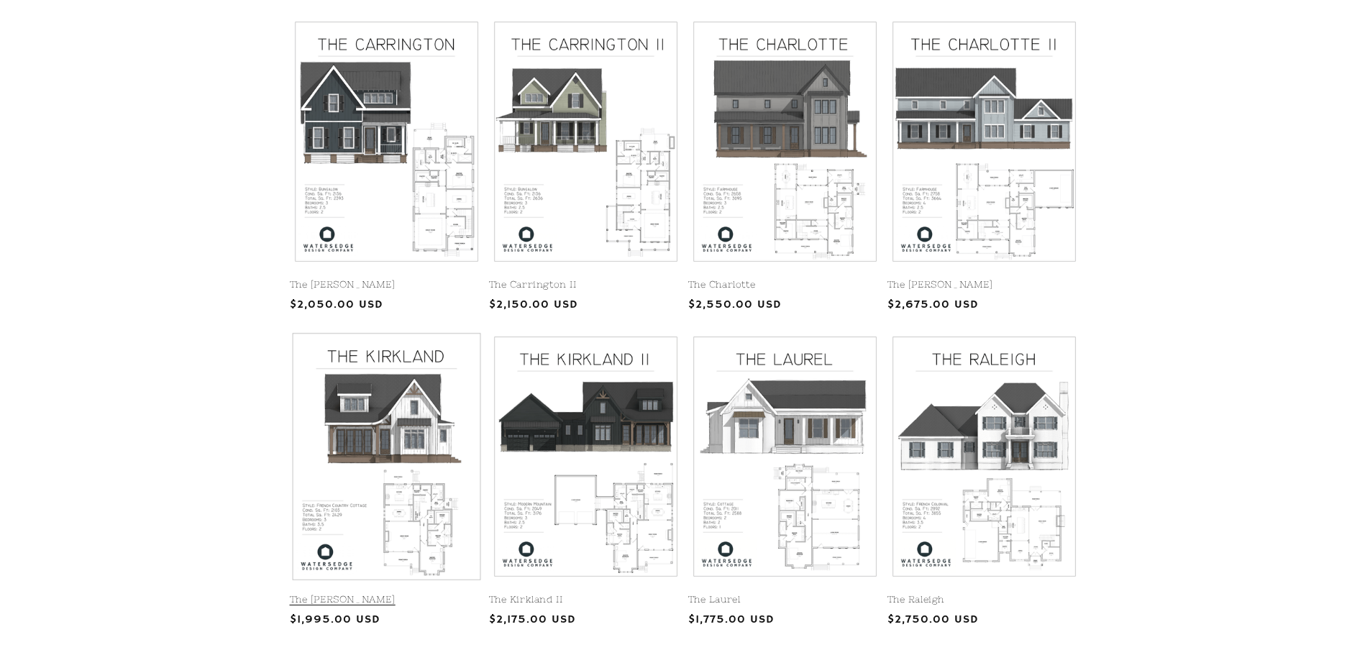
click at [422, 594] on link "The [PERSON_NAME]" at bounding box center [386, 600] width 193 height 12
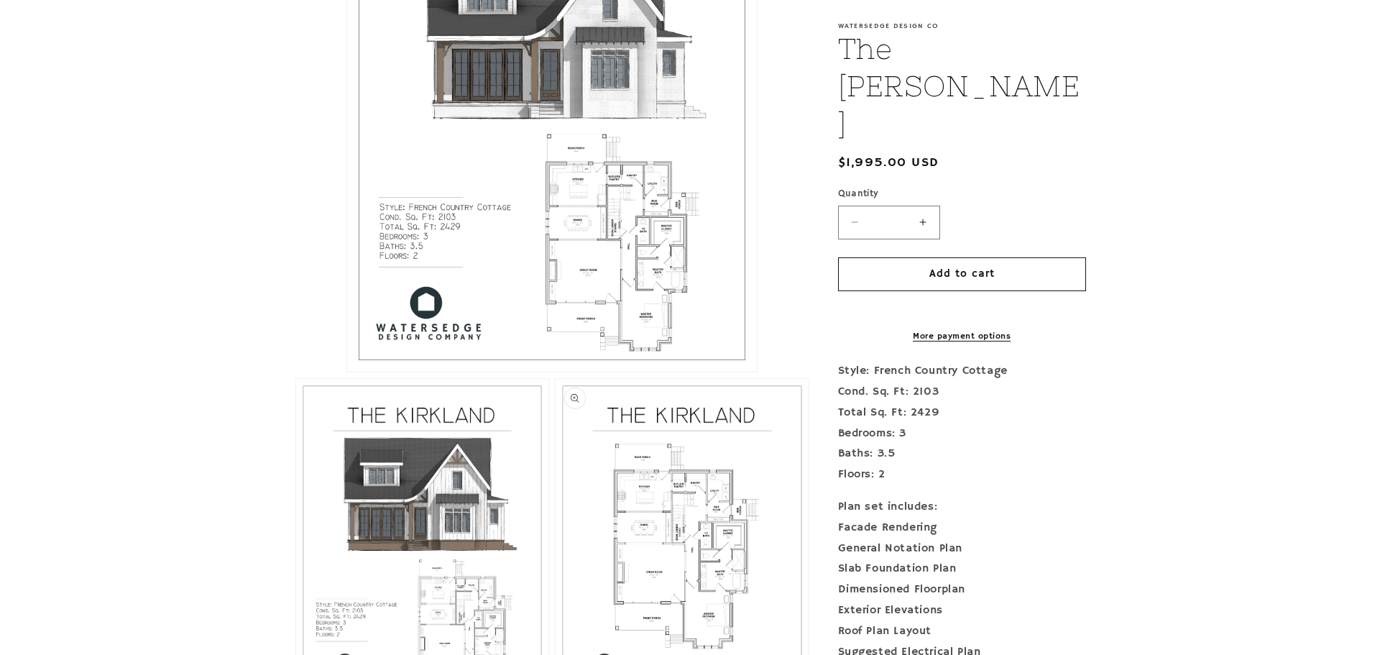
scroll to position [647, 0]
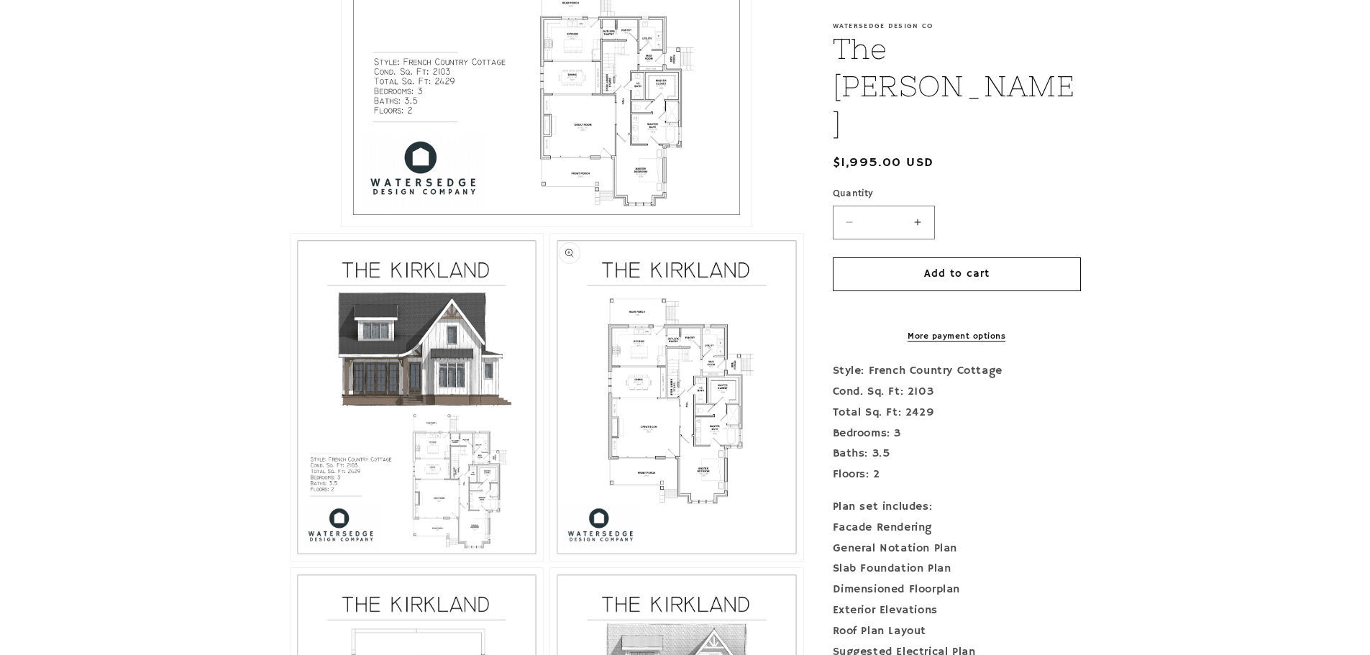
click at [550, 561] on button "Open media 3 in modal" at bounding box center [550, 561] width 0 height 0
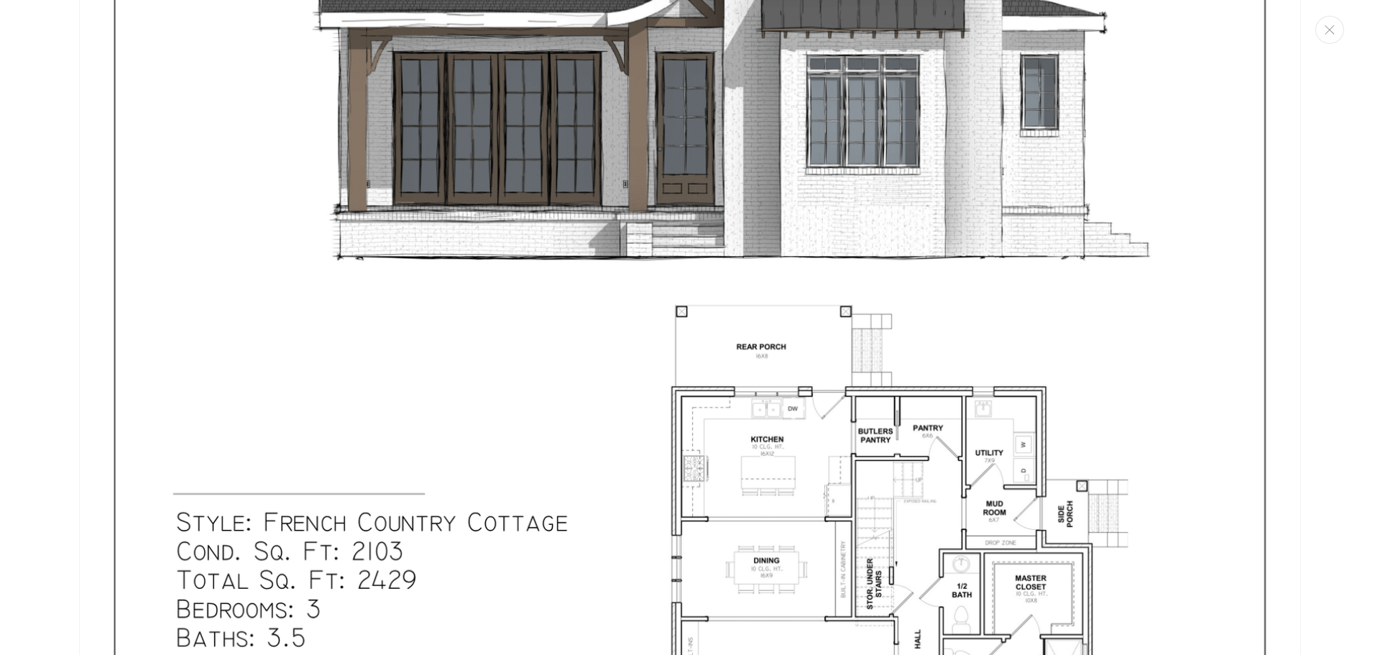
scroll to position [0, 0]
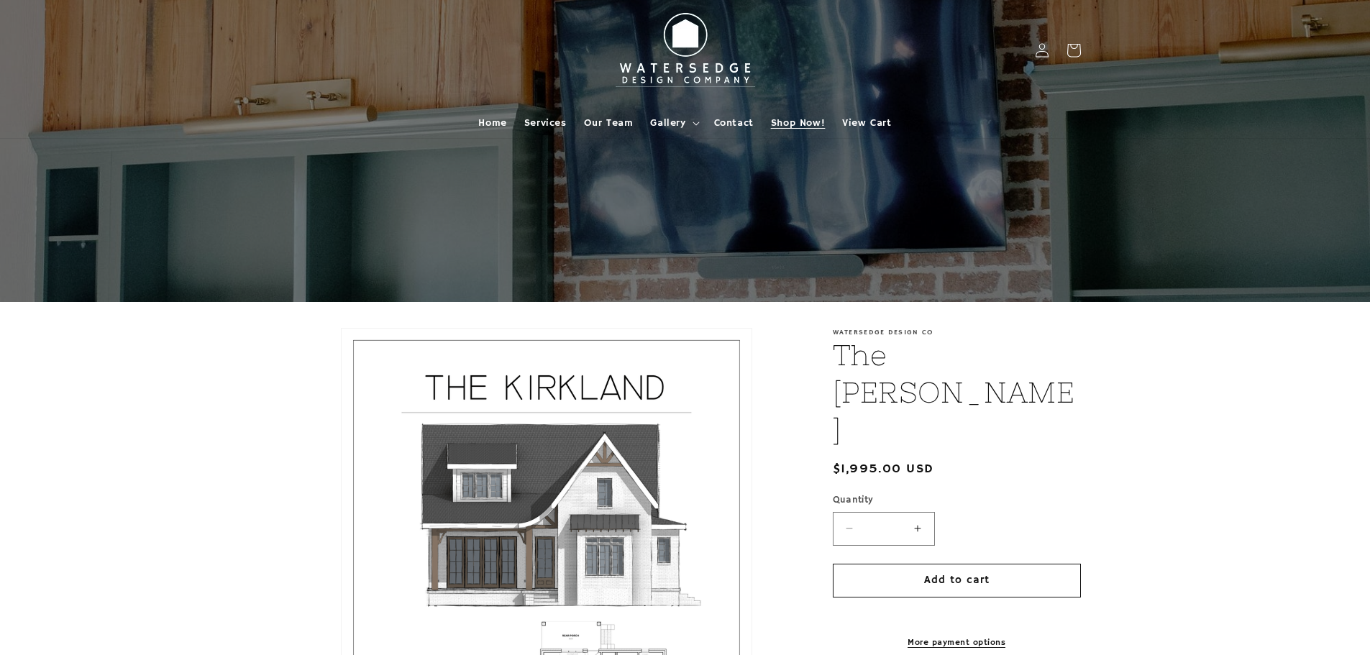
click at [801, 121] on span "Shop Now!" at bounding box center [798, 122] width 54 height 13
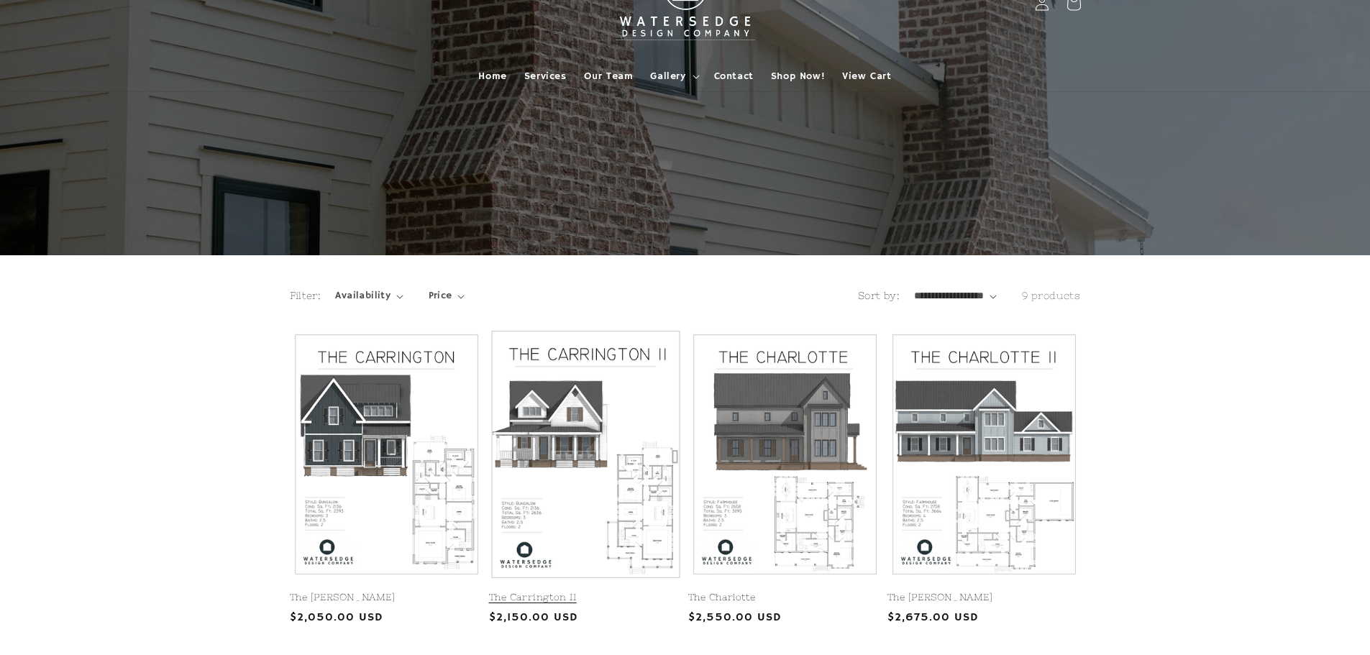
scroll to position [72, 0]
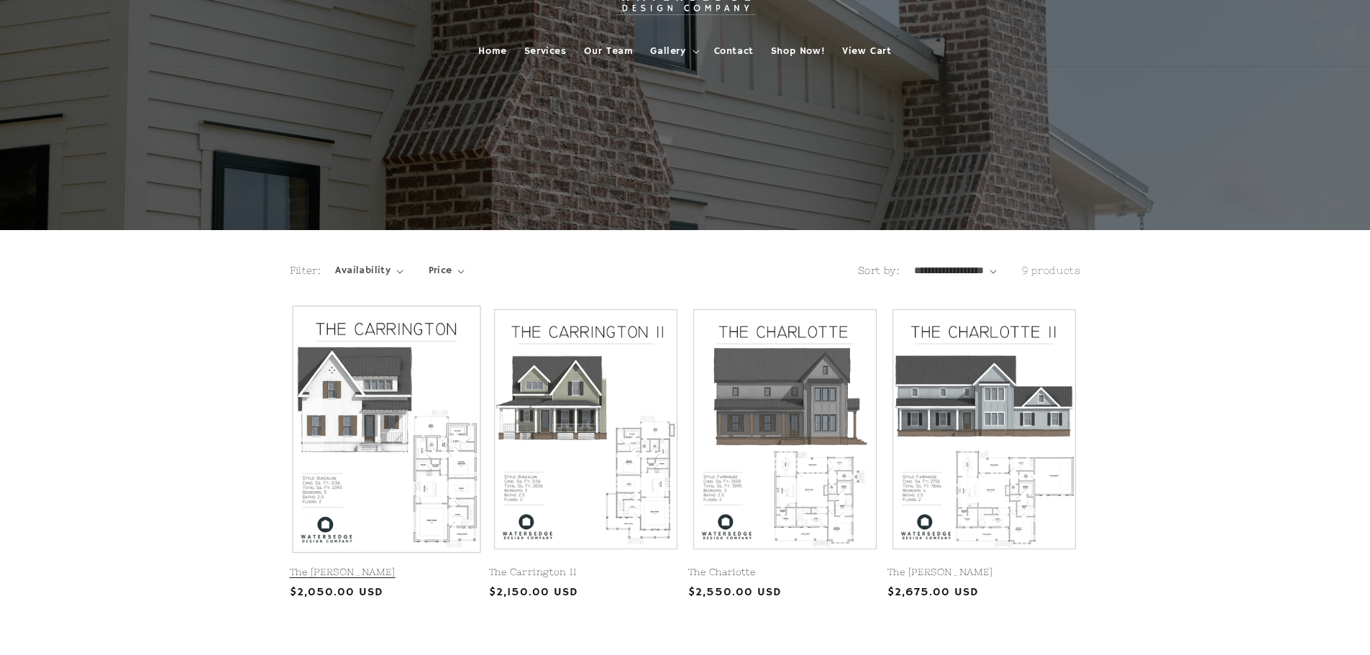
click at [373, 567] on link "The [PERSON_NAME]" at bounding box center [386, 573] width 193 height 12
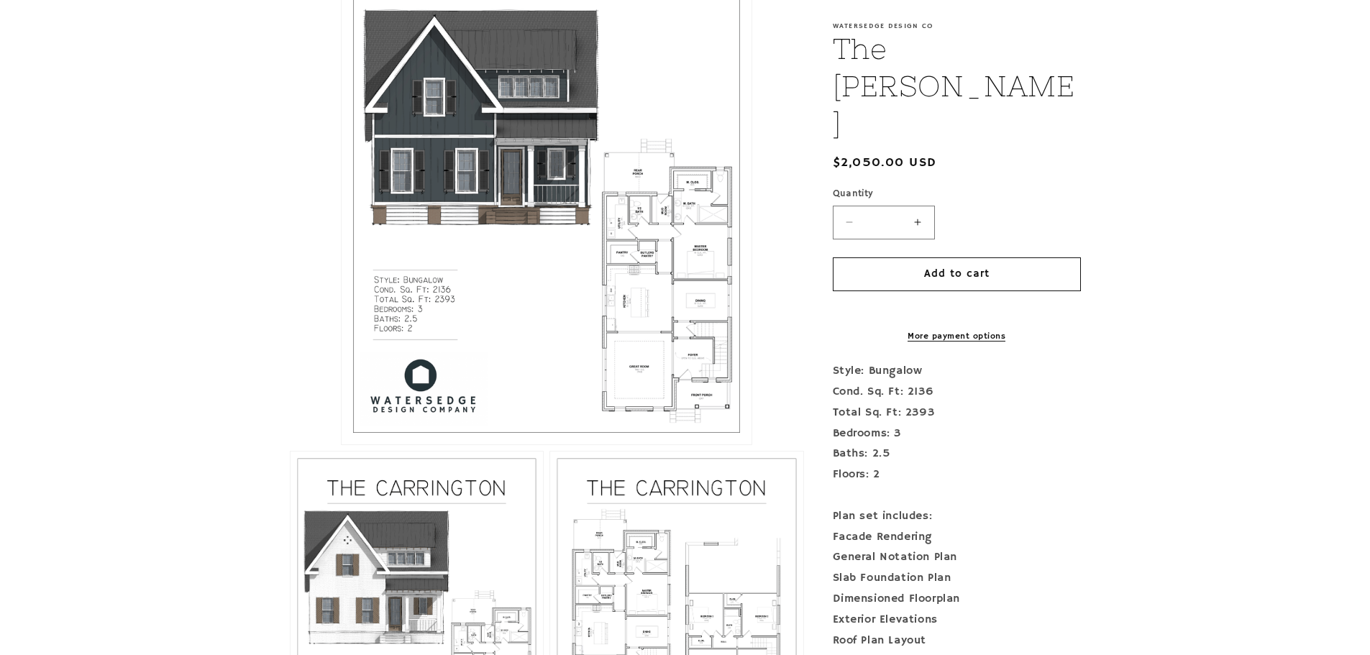
scroll to position [431, 0]
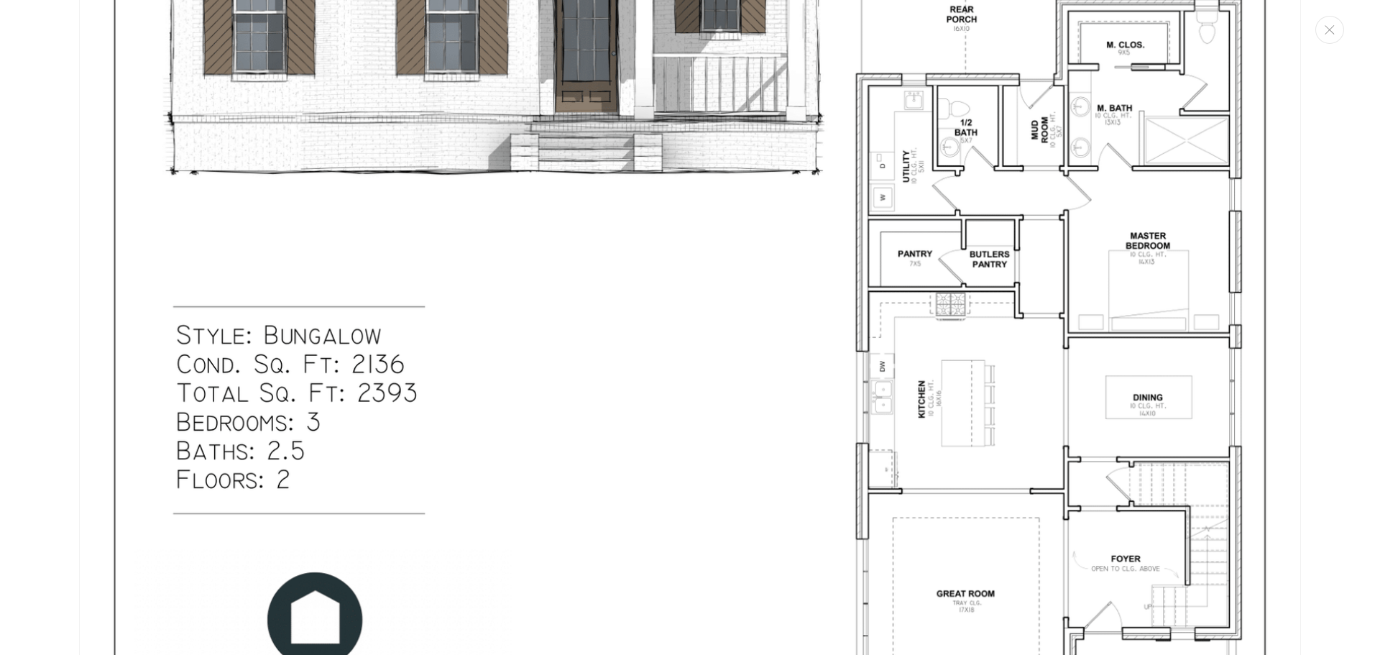
scroll to position [2360, 0]
